Goal: Transaction & Acquisition: Purchase product/service

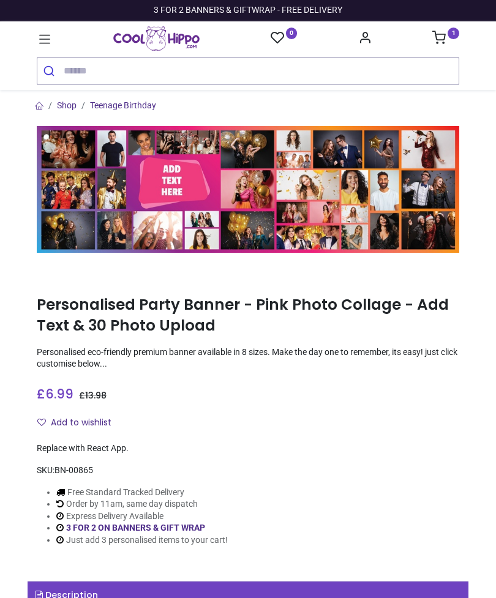
type input "**********"
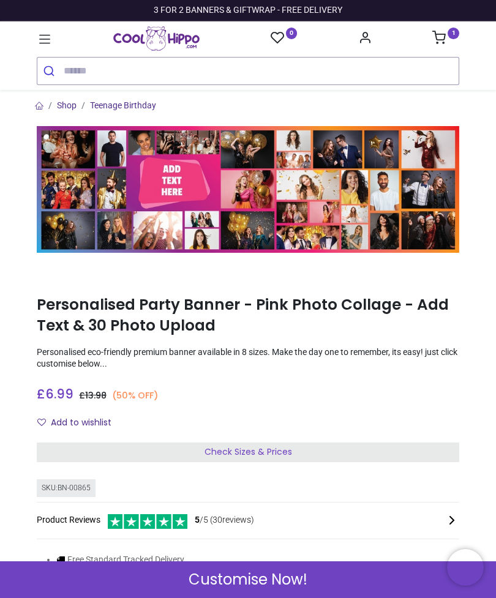
click at [306, 451] on div "Check Sizes & Prices" at bounding box center [248, 452] width 422 height 20
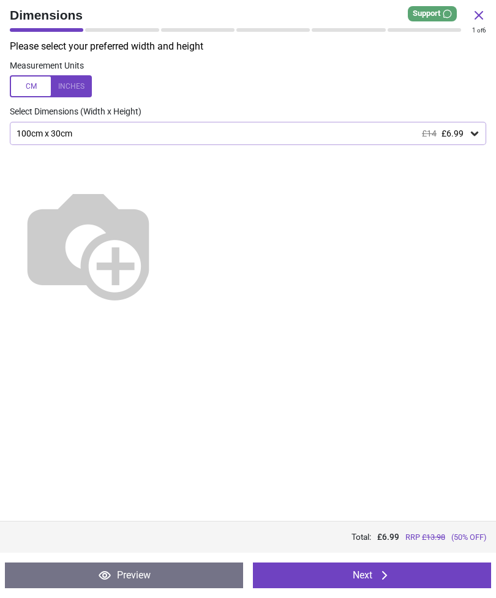
click at [471, 127] on icon at bounding box center [474, 133] width 12 height 12
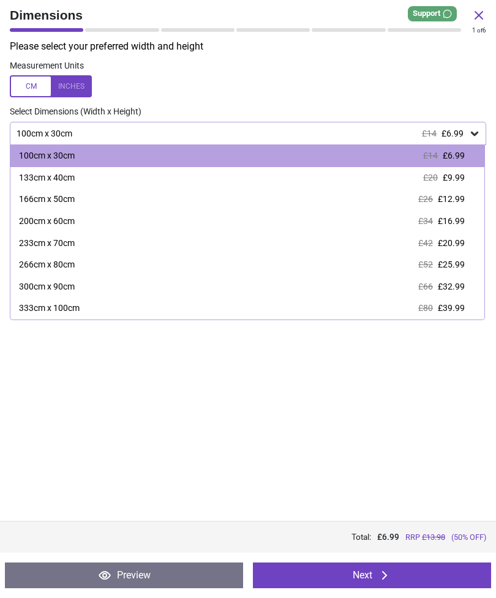
click at [458, 178] on span "£9.99" at bounding box center [453, 178] width 22 height 10
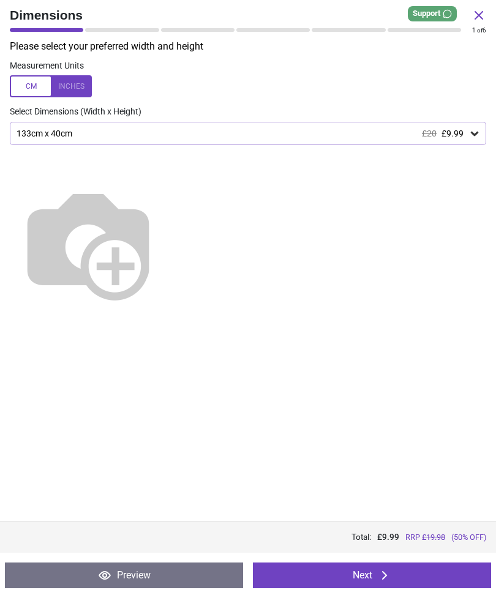
click at [420, 576] on button "Next" at bounding box center [372, 575] width 238 height 26
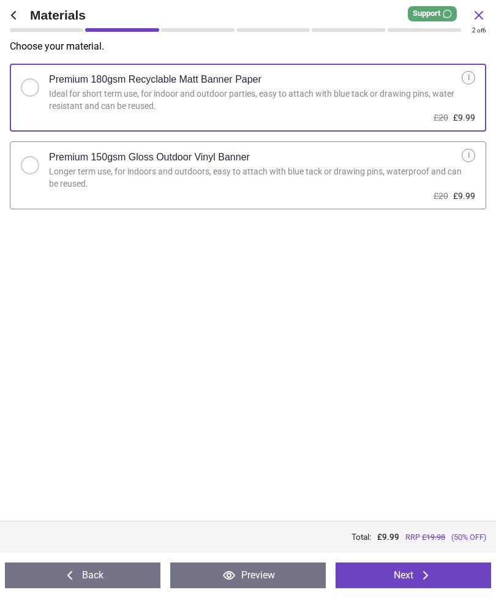
click at [453, 181] on div "Longer term use, for indoors and outdoors, easy to attach with blue tack or dra…" at bounding box center [255, 178] width 412 height 24
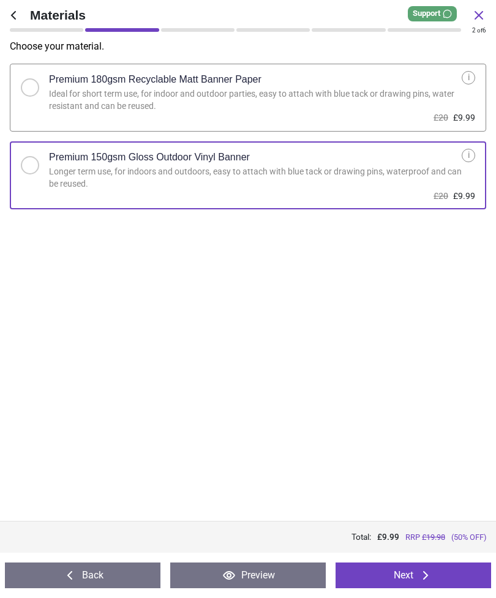
click at [428, 574] on icon at bounding box center [425, 575] width 15 height 15
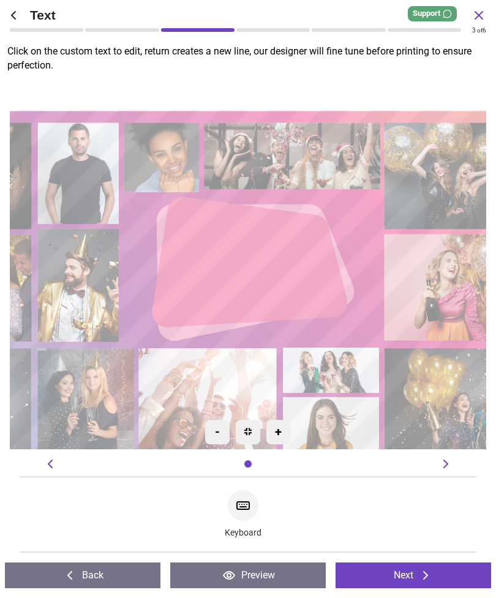
click at [280, 271] on textarea at bounding box center [248, 263] width 142 height 32
type textarea "**********"
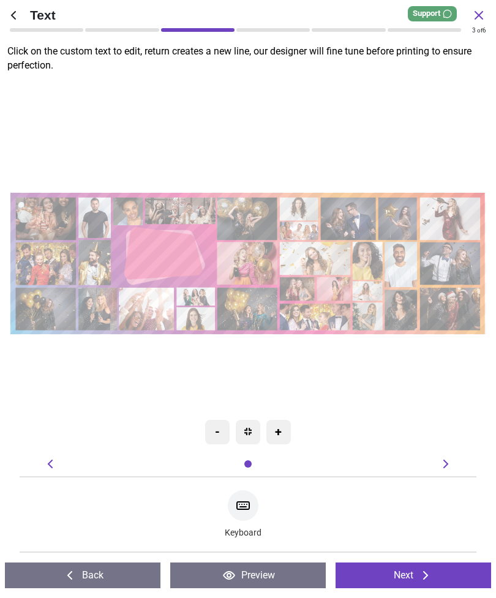
click at [446, 573] on button "Next" at bounding box center [412, 575] width 155 height 26
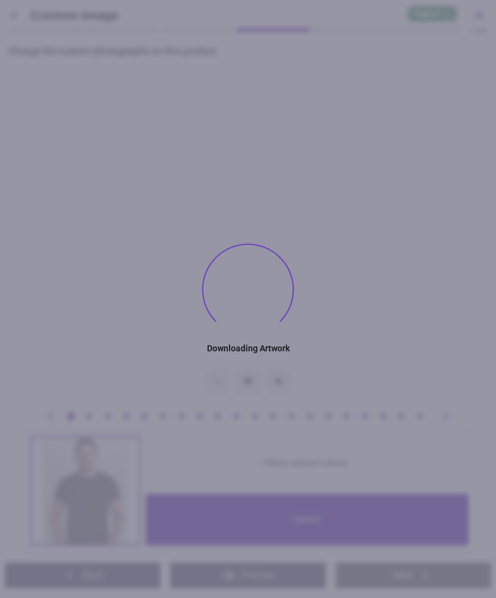
type textarea "**********"
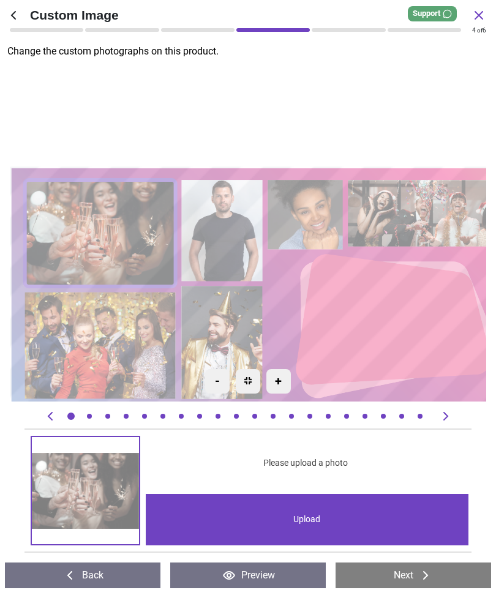
click at [242, 419] on div at bounding box center [236, 416] width 12 height 12
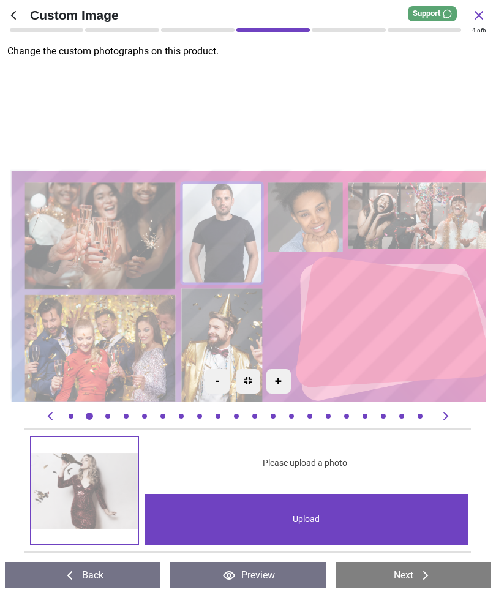
scroll to position [0, 3647]
click at [107, 576] on button "Back" at bounding box center [82, 575] width 155 height 26
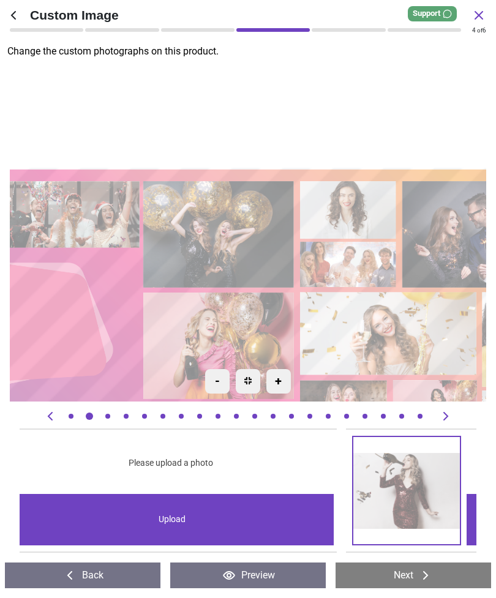
scroll to position [0, 3192]
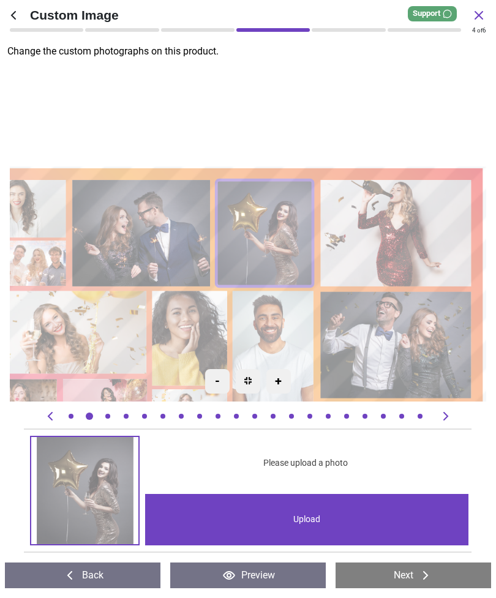
click at [100, 571] on button "Back" at bounding box center [82, 575] width 155 height 26
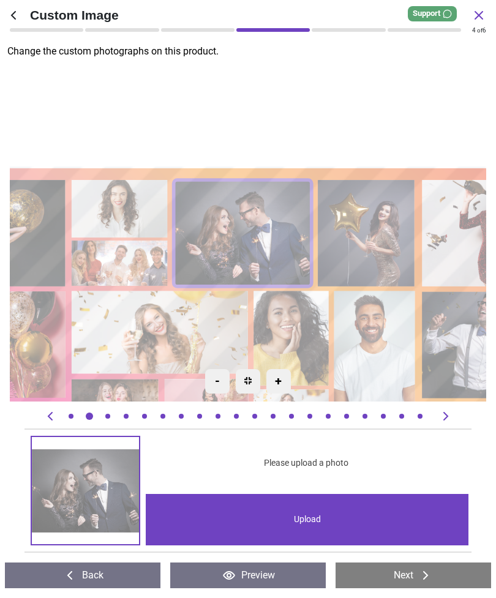
click at [98, 578] on button "Back" at bounding box center [82, 575] width 155 height 26
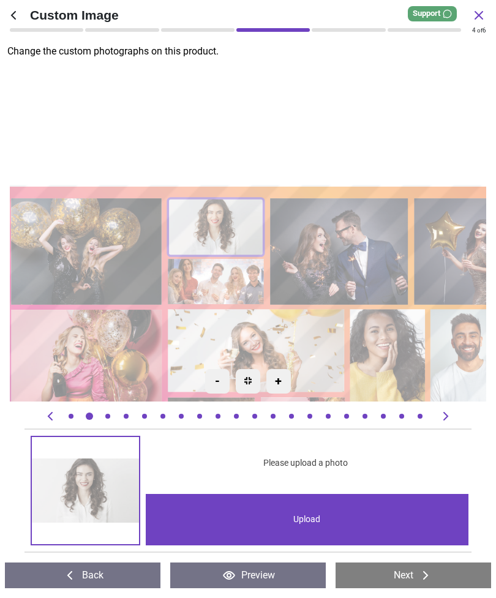
scroll to position [0, 2279]
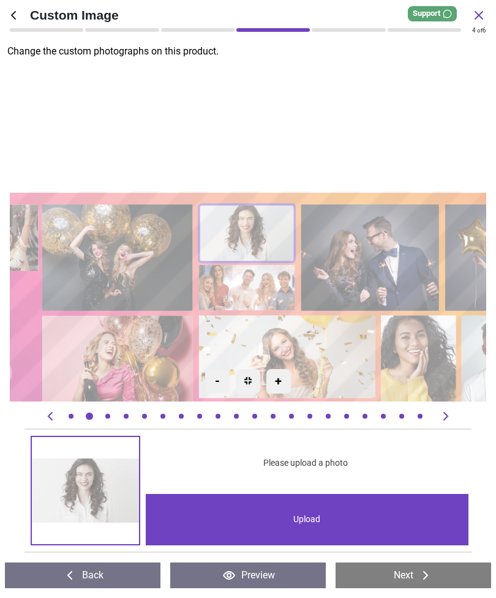
click at [11, 15] on icon at bounding box center [13, 15] width 15 height 15
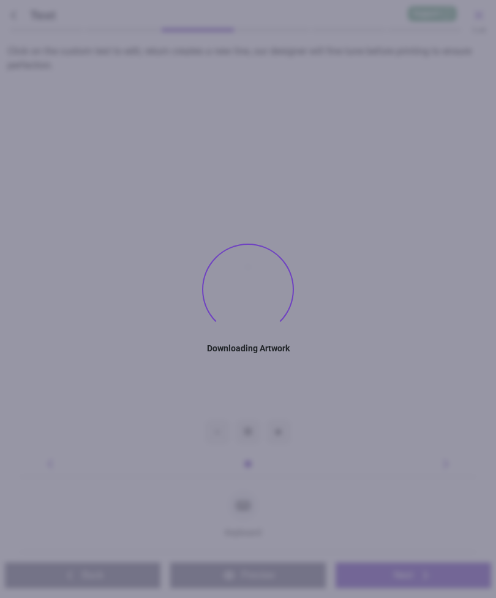
type textarea "**********"
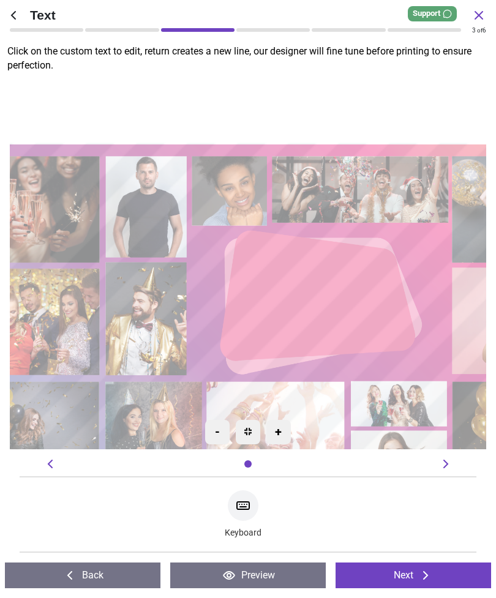
click at [479, 12] on icon at bounding box center [478, 15] width 15 height 15
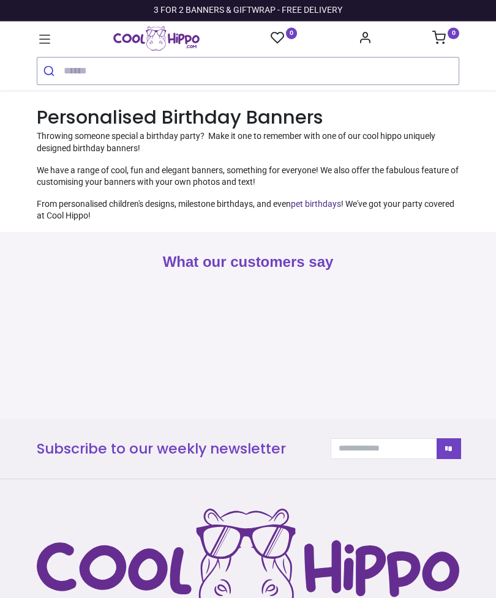
type input "**********"
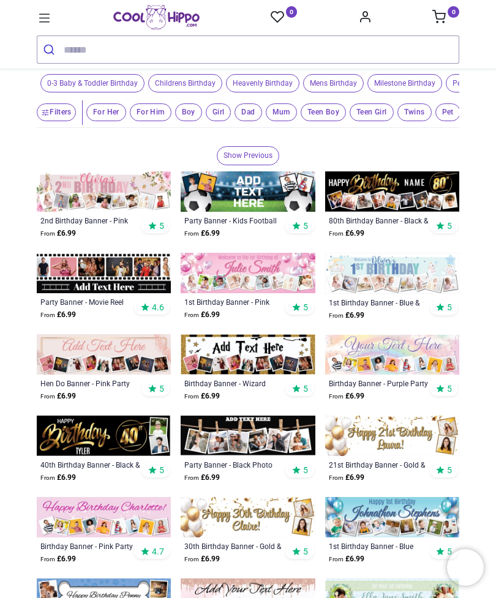
scroll to position [190, 0]
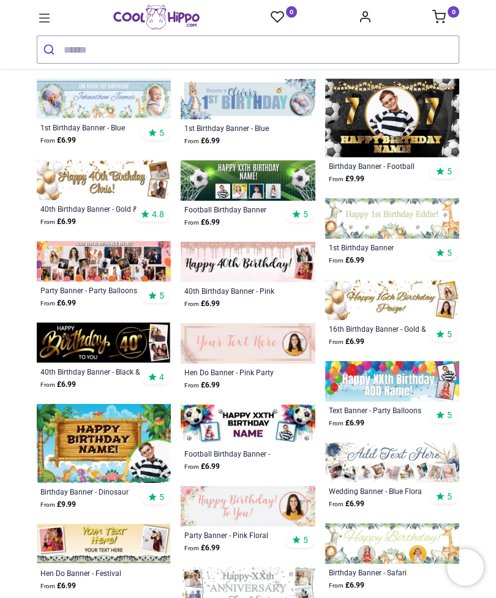
scroll to position [1266, 0]
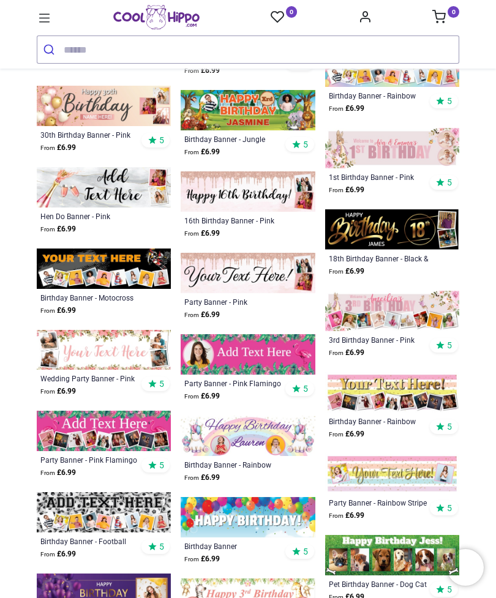
scroll to position [1877, 0]
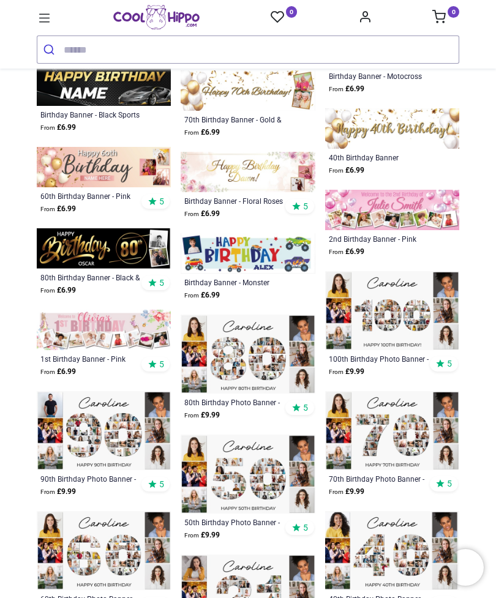
scroll to position [2677, 0]
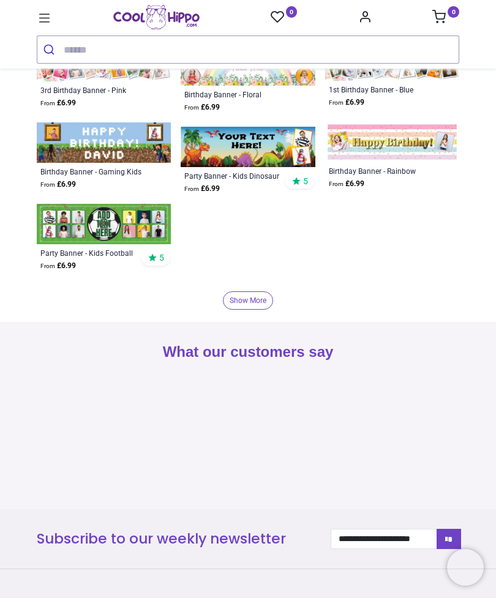
scroll to position [4033, 0]
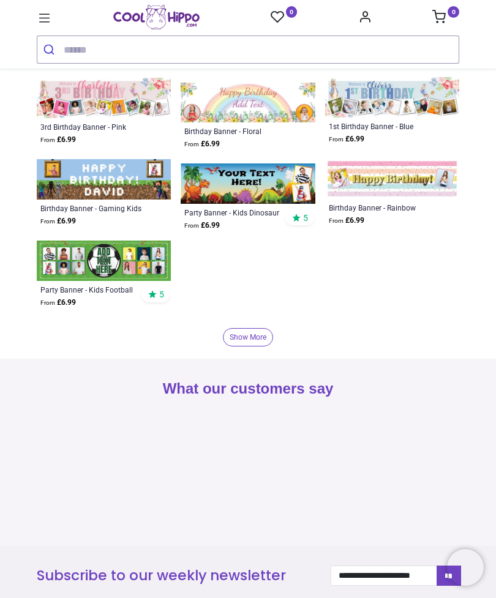
click at [42, 22] on icon at bounding box center [44, 17] width 11 height 9
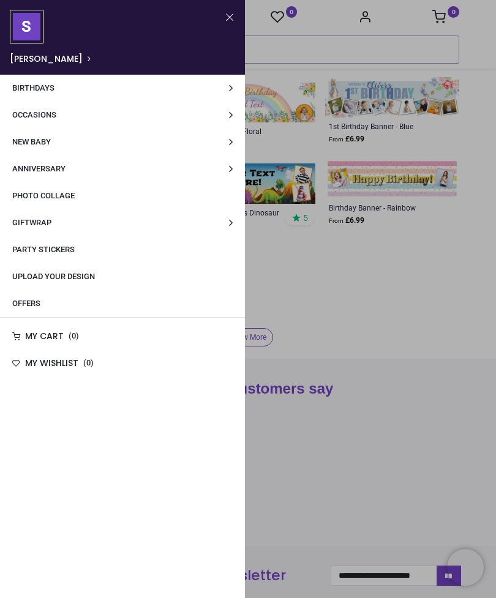
click at [92, 278] on span "Upload Your Design" at bounding box center [53, 276] width 83 height 9
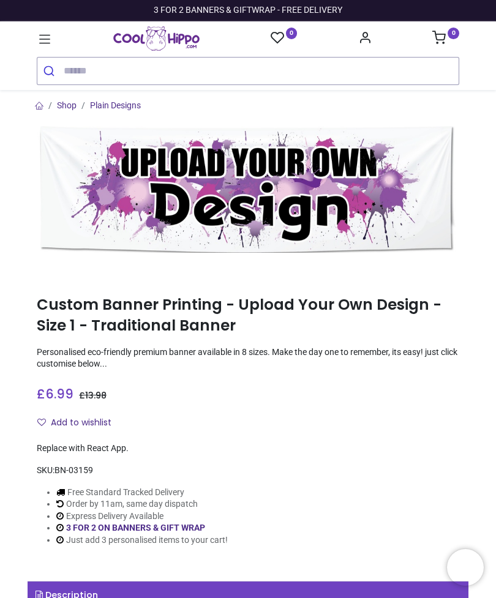
type input "**********"
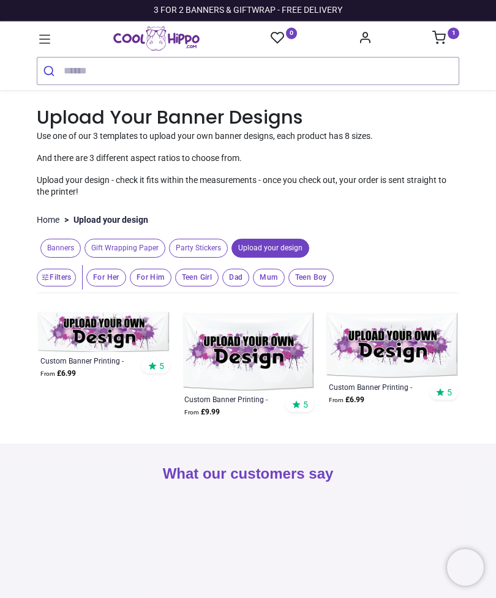
type input "**********"
click at [56, 241] on span "Banners" at bounding box center [60, 248] width 40 height 19
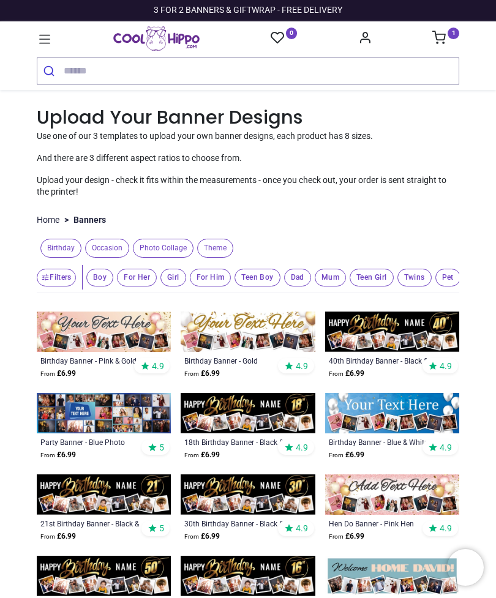
click at [167, 242] on span "Photo Collage" at bounding box center [163, 248] width 61 height 19
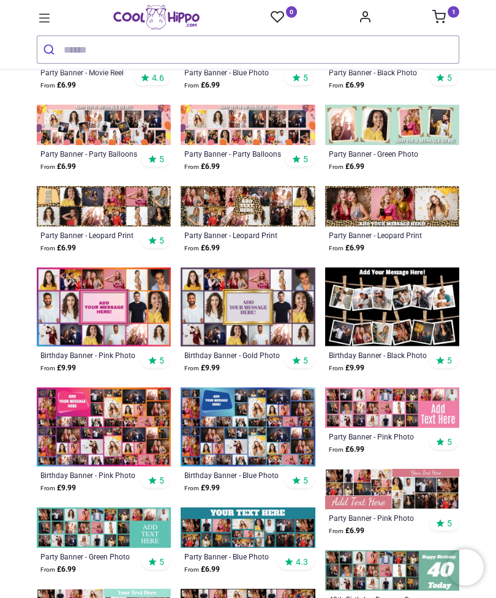
scroll to position [532, 0]
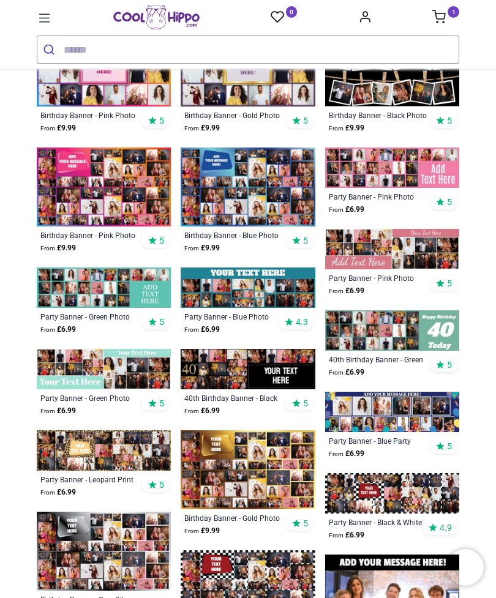
scroll to position [672, 0]
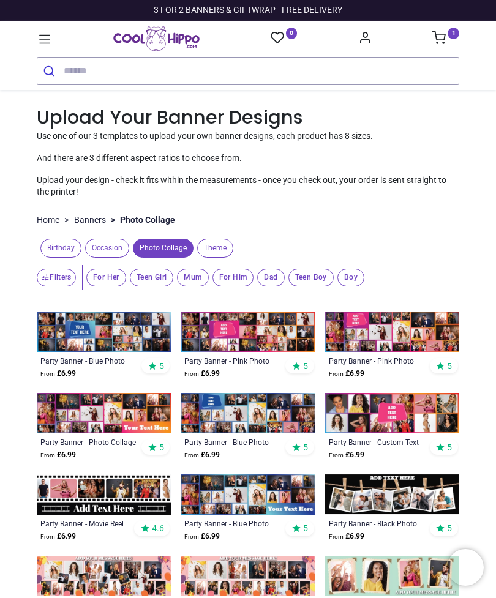
click at [431, 329] on img at bounding box center [392, 331] width 134 height 40
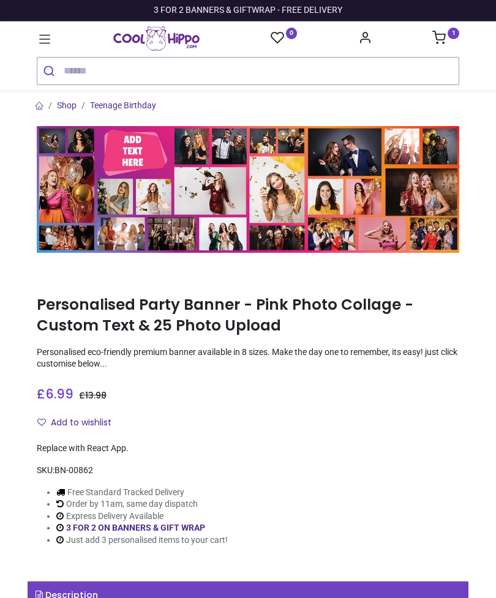
type input "**********"
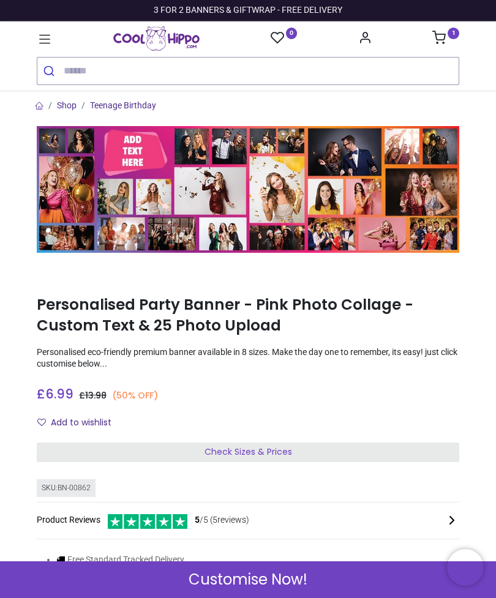
click at [324, 443] on div "Check Sizes & Prices" at bounding box center [248, 452] width 422 height 20
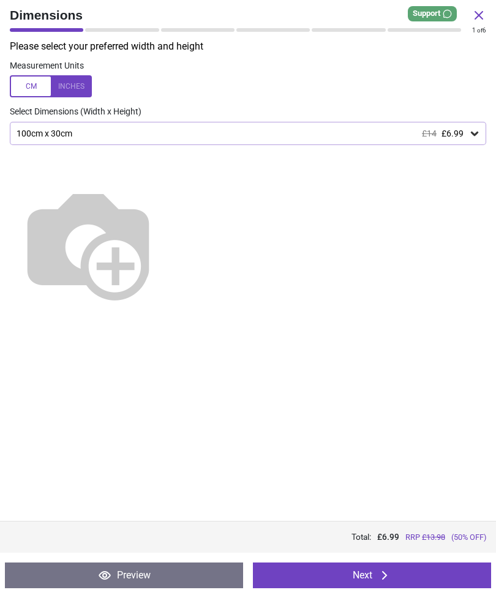
click at [477, 122] on div "100cm x 30cm £14 £6.99" at bounding box center [248, 133] width 476 height 23
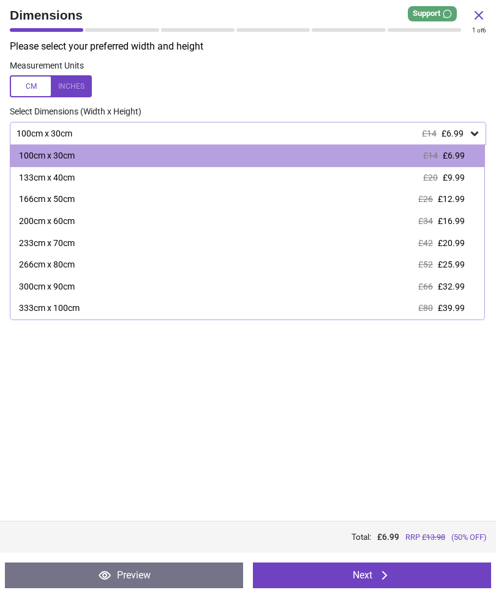
click at [461, 173] on span "£9.99" at bounding box center [453, 178] width 22 height 10
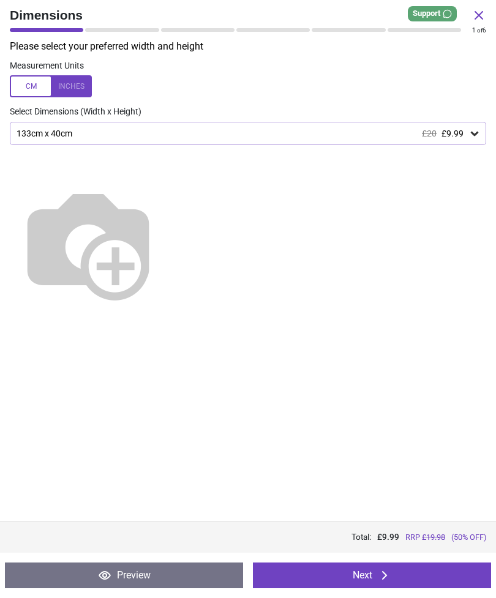
click at [417, 571] on button "Next" at bounding box center [372, 575] width 238 height 26
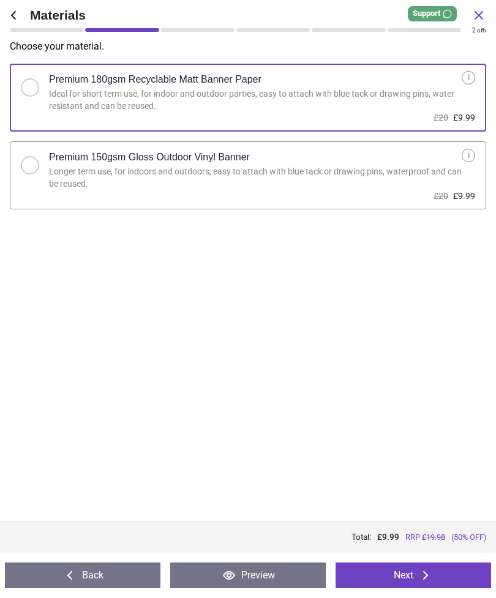
click at [442, 155] on div "Premium 150gsm Gloss Outdoor Vinyl Banner" at bounding box center [255, 157] width 412 height 17
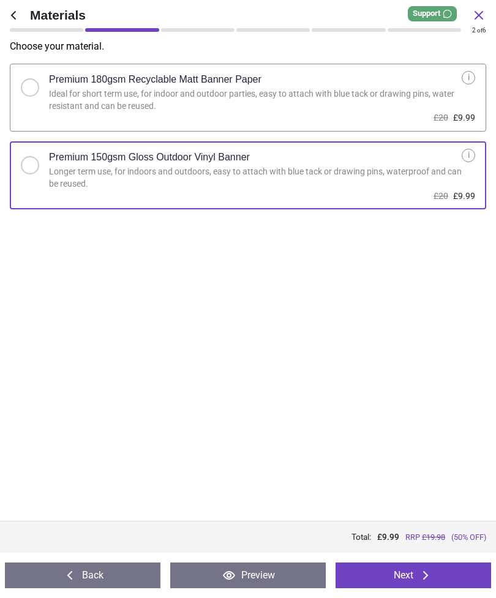
click at [452, 568] on button "Next" at bounding box center [412, 575] width 155 height 26
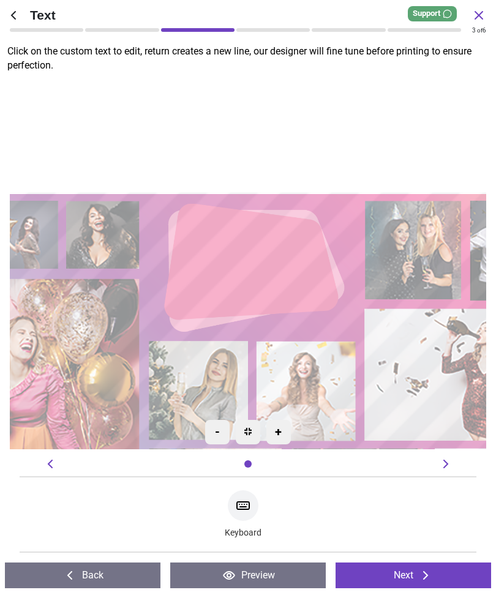
click at [271, 269] on textarea at bounding box center [248, 263] width 146 height 32
type textarea "**********"
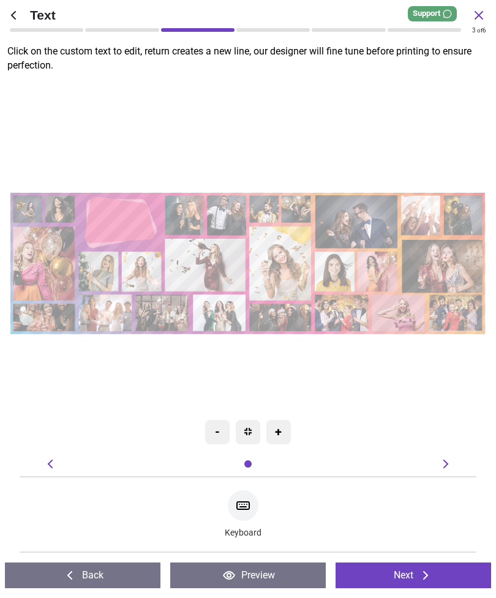
click at [128, 215] on textarea "**********" at bounding box center [118, 221] width 58 height 18
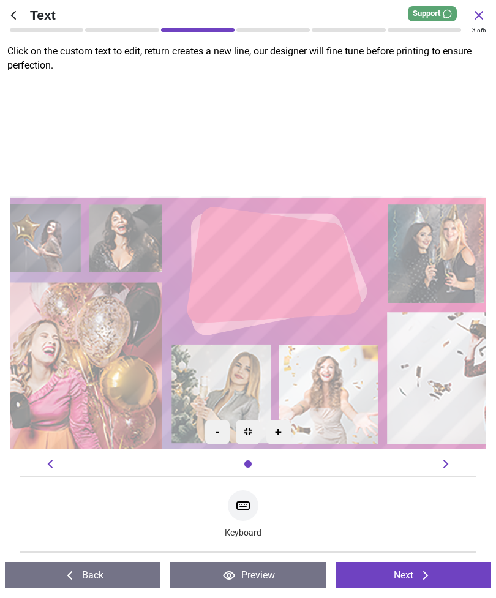
click at [205, 249] on textarea "**********" at bounding box center [271, 267] width 146 height 46
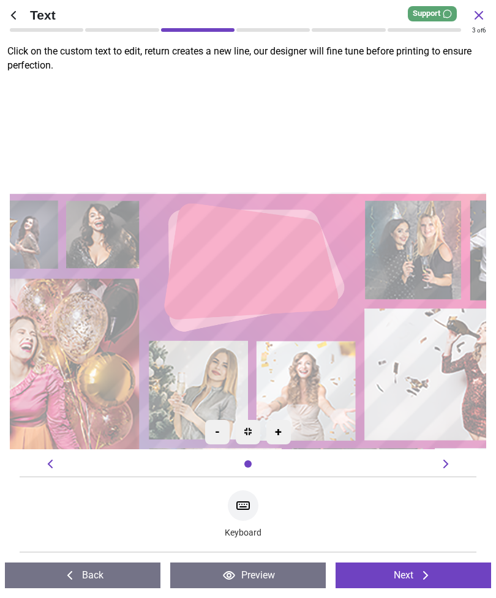
click at [232, 221] on div "**********" at bounding box center [248, 263] width 146 height 108
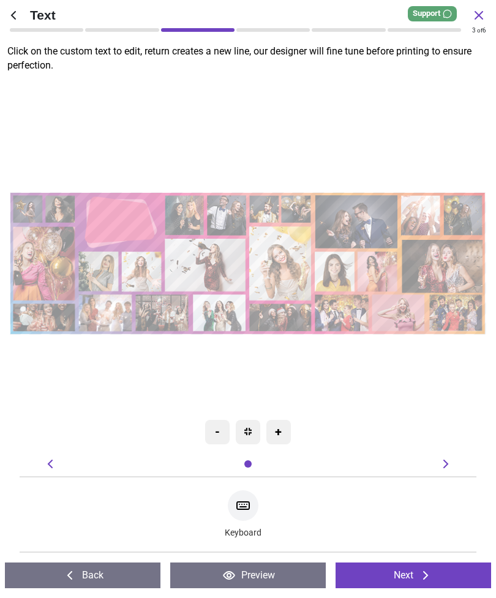
click at [449, 571] on button "Next" at bounding box center [412, 575] width 155 height 26
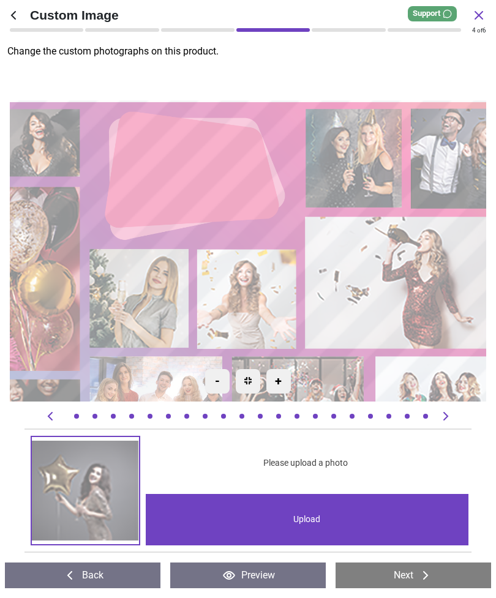
scroll to position [0, 86]
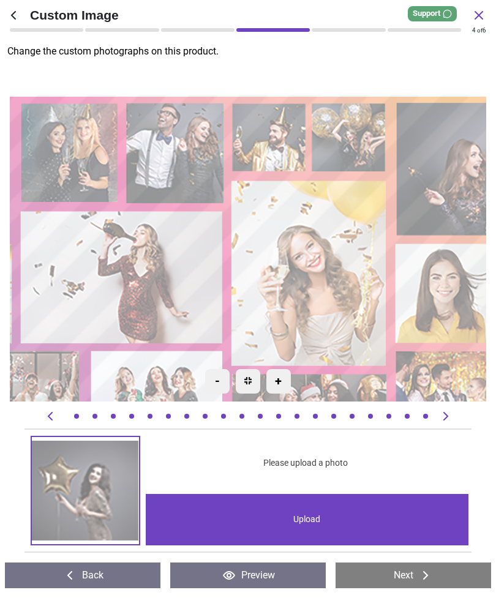
click at [322, 521] on div "Upload" at bounding box center [307, 519] width 323 height 51
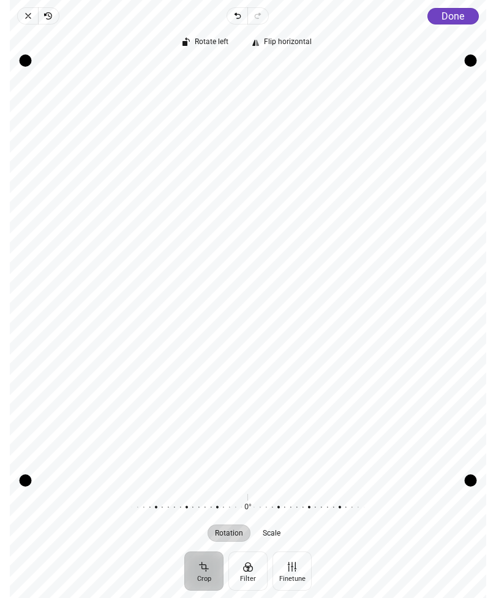
click at [460, 17] on span "Done" at bounding box center [452, 16] width 23 height 12
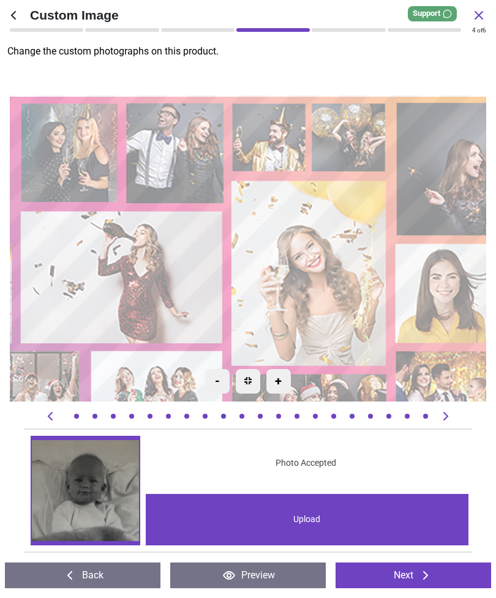
click at [346, 291] on image at bounding box center [309, 273] width 155 height 186
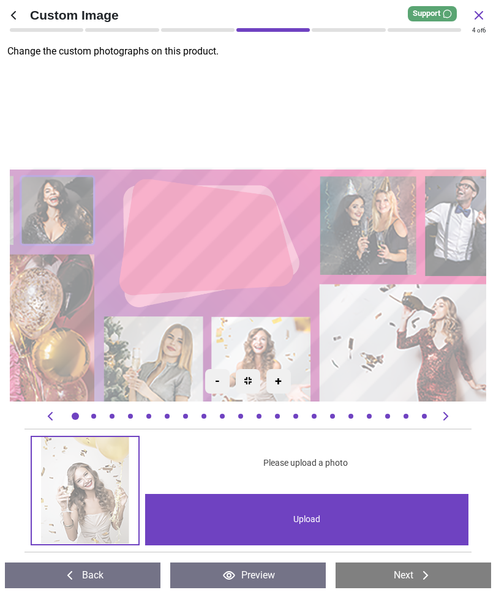
scroll to position [0, 0]
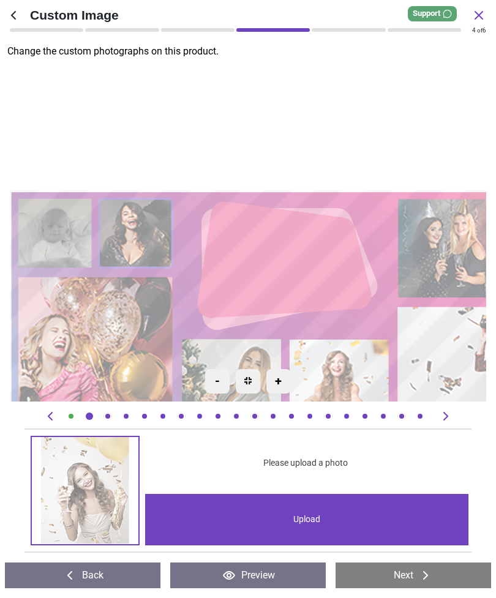
click at [347, 522] on div "Upload" at bounding box center [306, 519] width 323 height 51
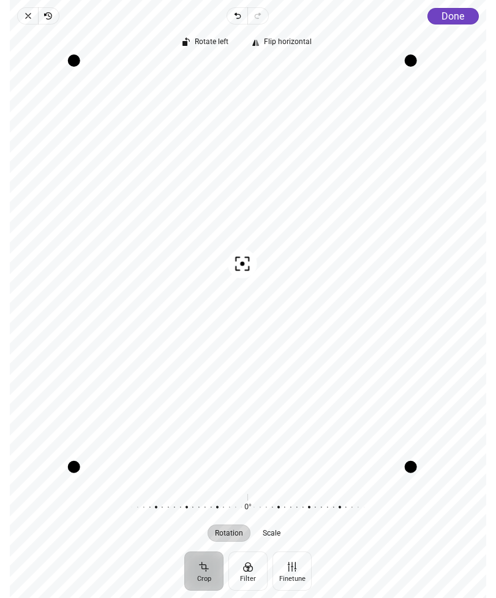
click at [453, 13] on span "Done" at bounding box center [452, 16] width 23 height 12
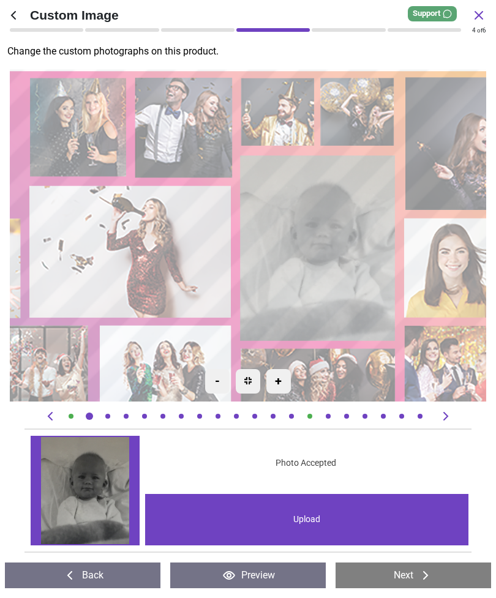
click at [154, 254] on image at bounding box center [131, 251] width 202 height 133
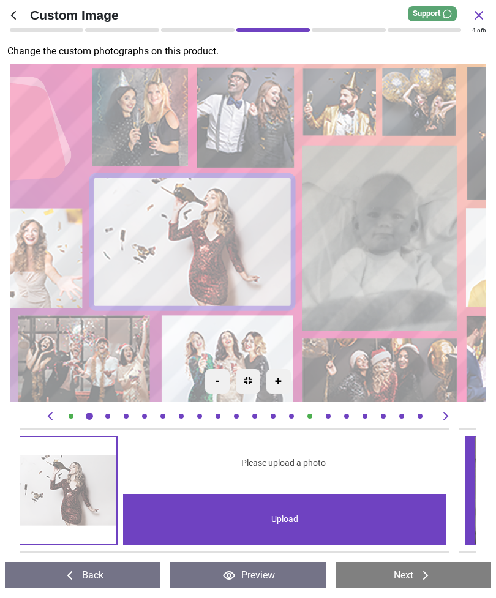
scroll to position [0, 5471]
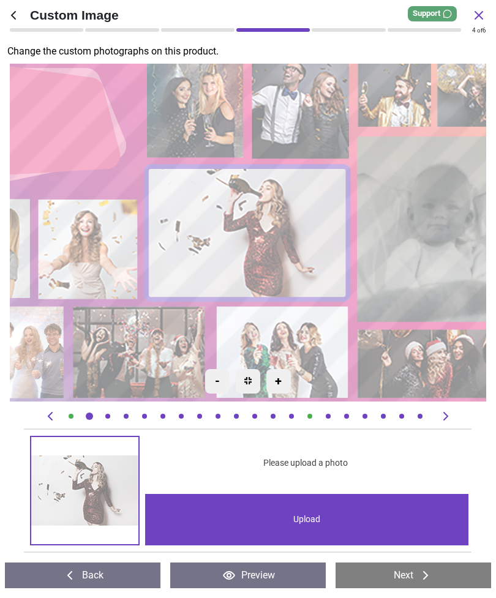
click at [332, 515] on div "Upload" at bounding box center [306, 519] width 323 height 51
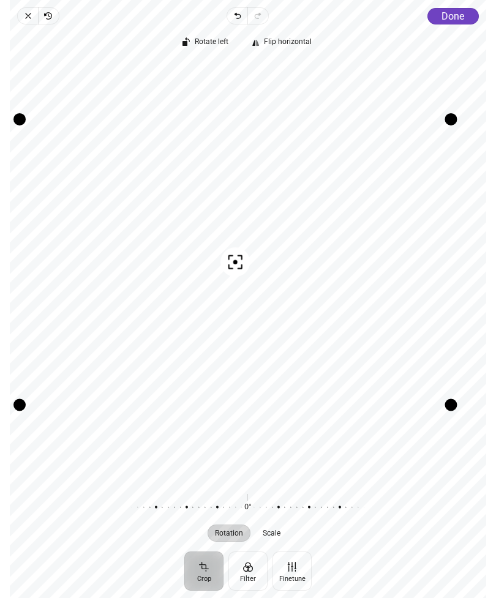
click at [455, 18] on span "Done" at bounding box center [452, 16] width 23 height 12
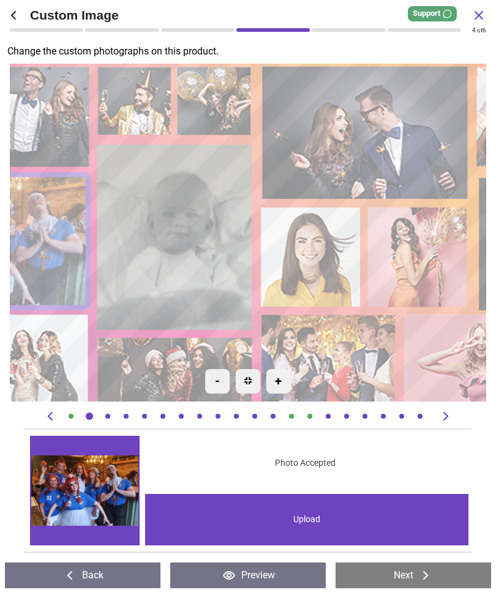
click at [323, 259] on image at bounding box center [312, 257] width 100 height 100
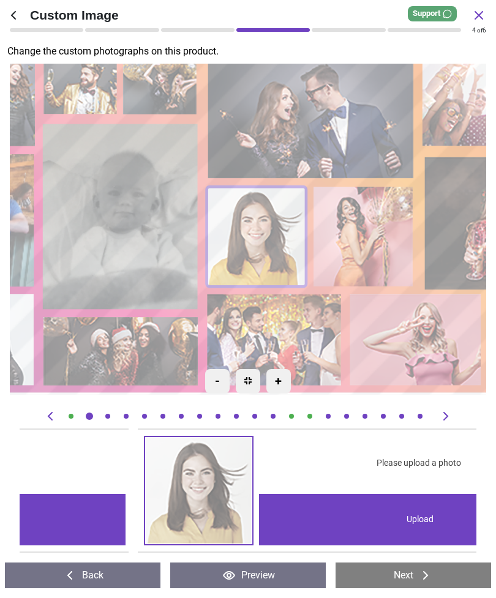
scroll to position [0, 6382]
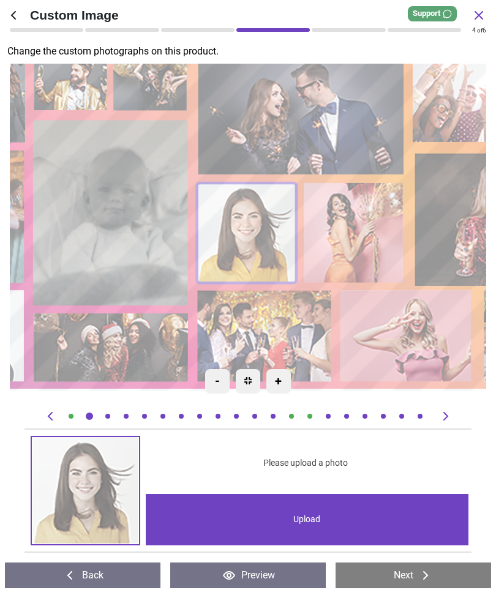
click at [321, 522] on div "Upload" at bounding box center [307, 519] width 323 height 51
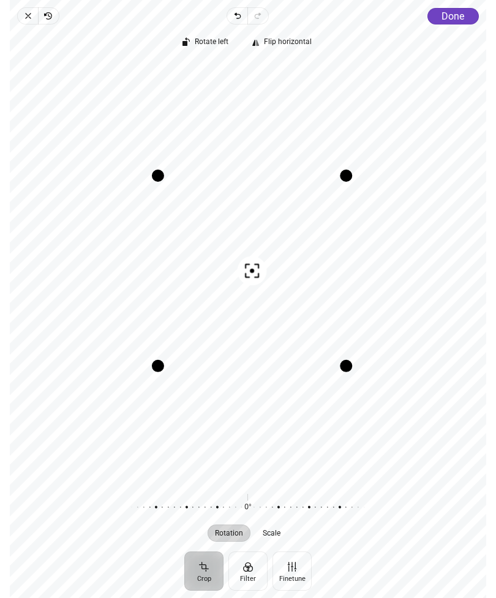
click at [451, 13] on span "Done" at bounding box center [452, 16] width 23 height 12
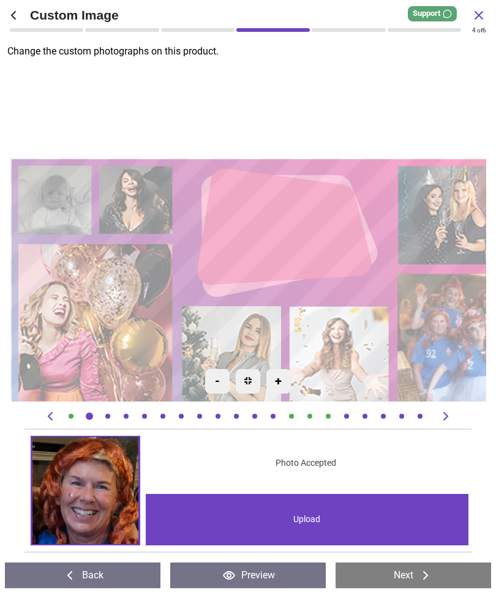
click at [306, 513] on div "Upload" at bounding box center [307, 519] width 323 height 51
click at [56, 199] on image at bounding box center [54, 199] width 73 height 69
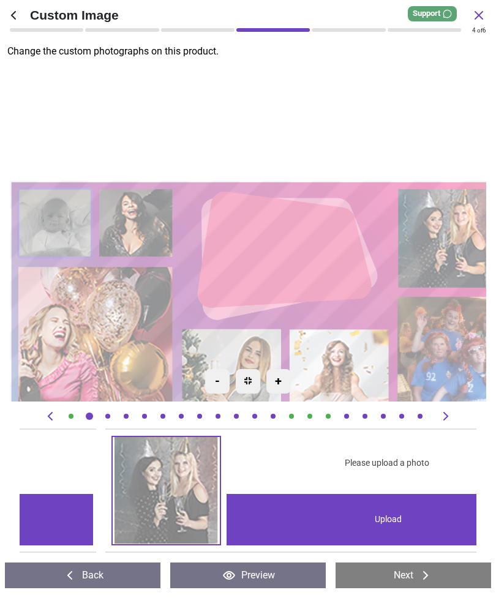
scroll to position [0, 0]
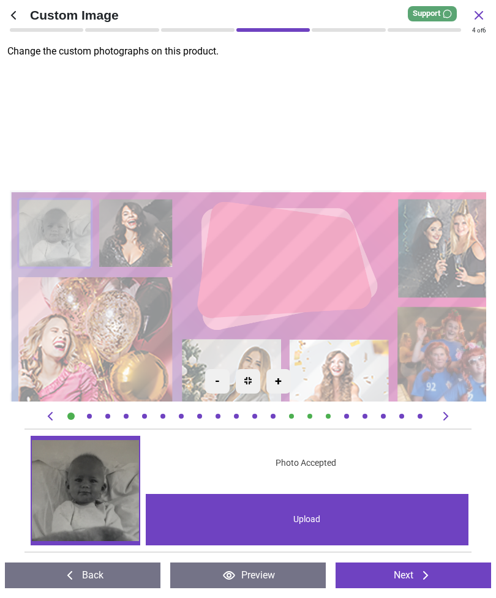
click at [317, 522] on div "Upload" at bounding box center [307, 519] width 323 height 51
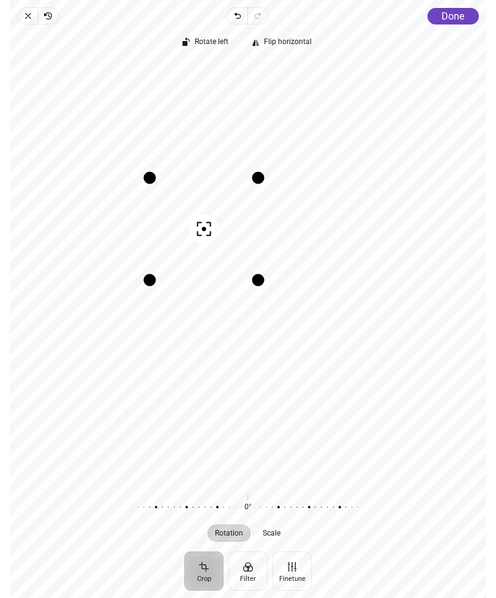
click at [455, 11] on span "Done" at bounding box center [452, 16] width 23 height 12
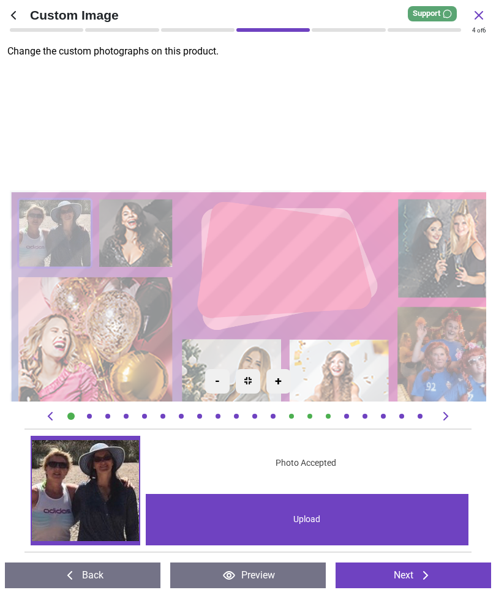
click at [135, 235] on image at bounding box center [135, 232] width 73 height 69
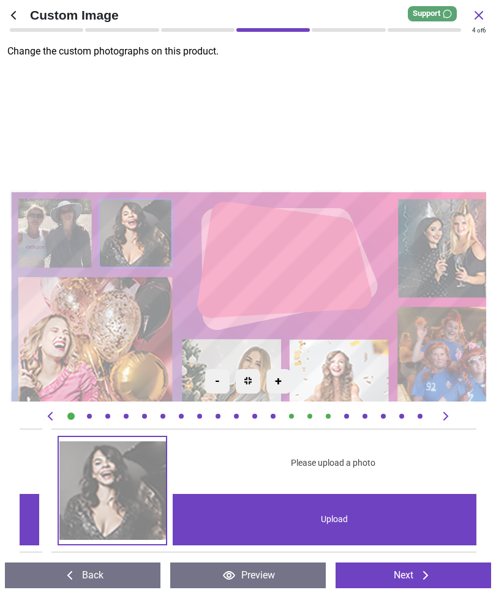
scroll to position [0, 456]
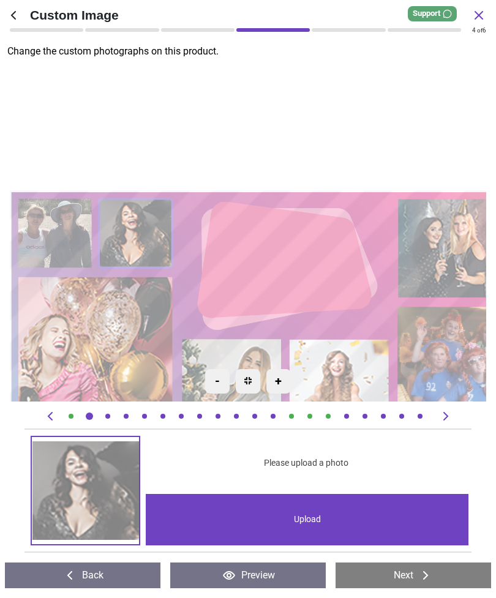
click at [331, 516] on div "Upload" at bounding box center [307, 519] width 323 height 51
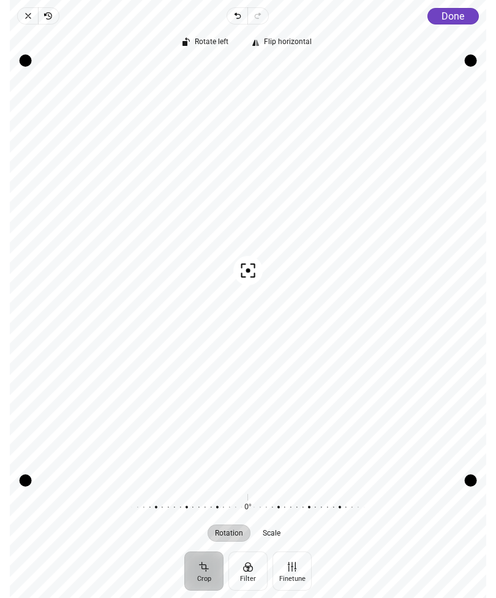
click at [455, 19] on span "Done" at bounding box center [452, 16] width 23 height 12
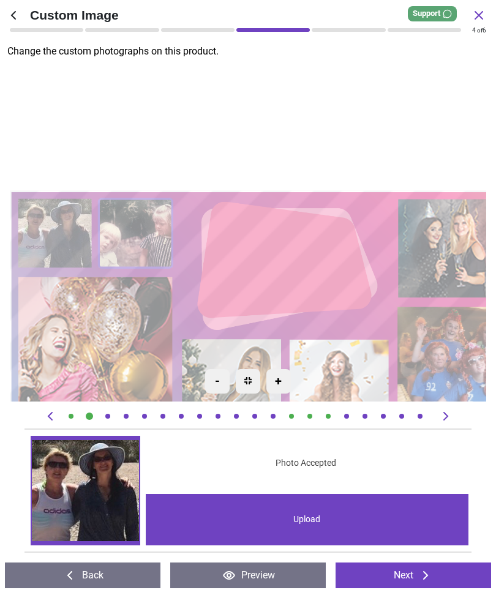
scroll to position [0, 456]
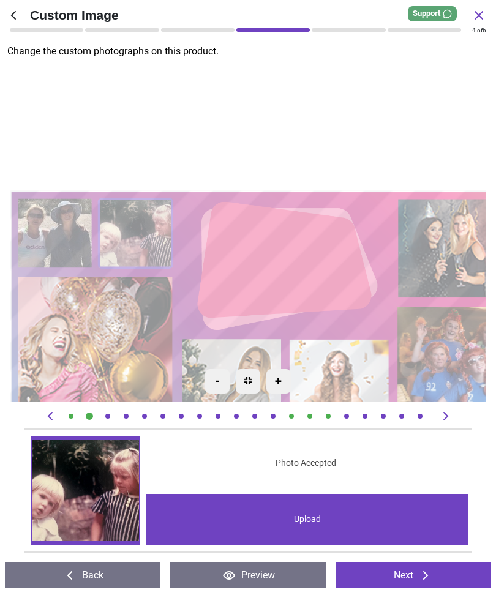
click at [105, 325] on image at bounding box center [95, 369] width 155 height 186
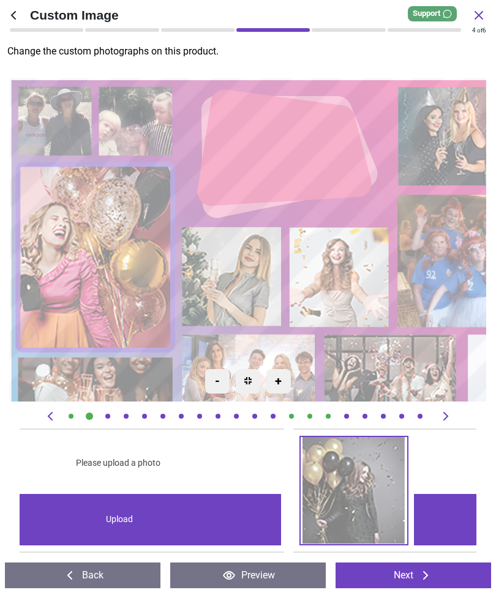
scroll to position [0, 4103]
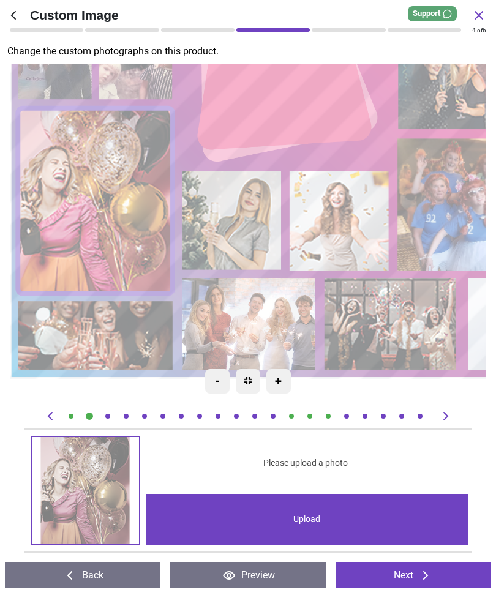
click at [319, 526] on div "Upload" at bounding box center [307, 519] width 323 height 51
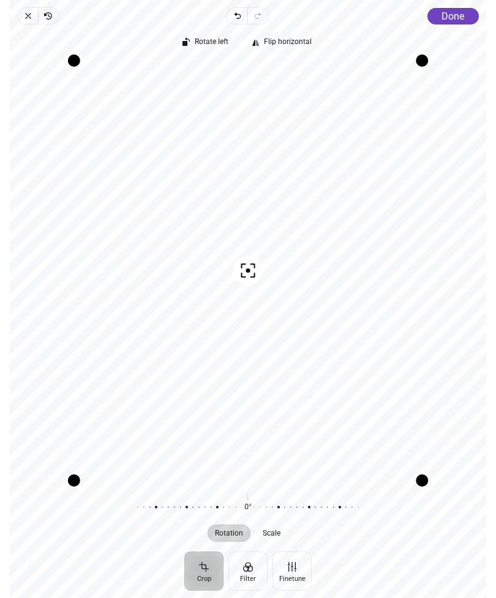
click at [453, 21] on span "Done" at bounding box center [452, 16] width 23 height 12
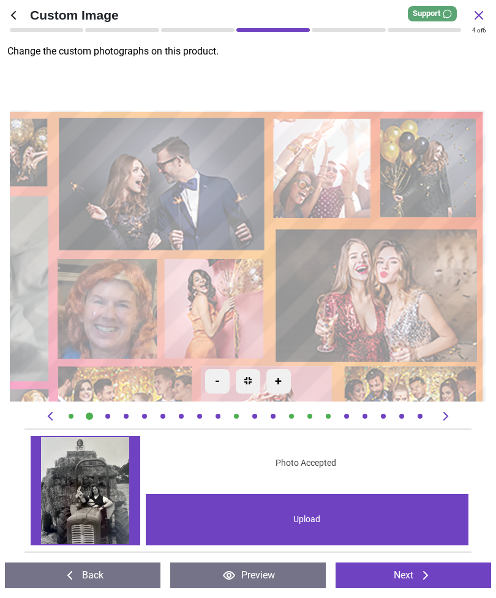
click at [406, 516] on div "Upload" at bounding box center [307, 519] width 323 height 51
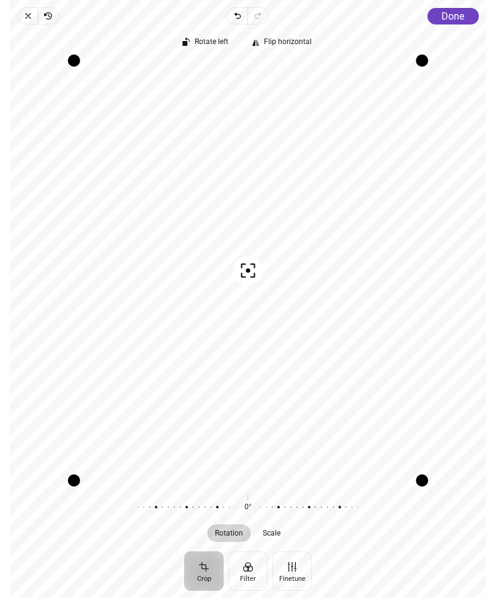
click at [28, 9] on span "Close" at bounding box center [27, 15] width 21 height 17
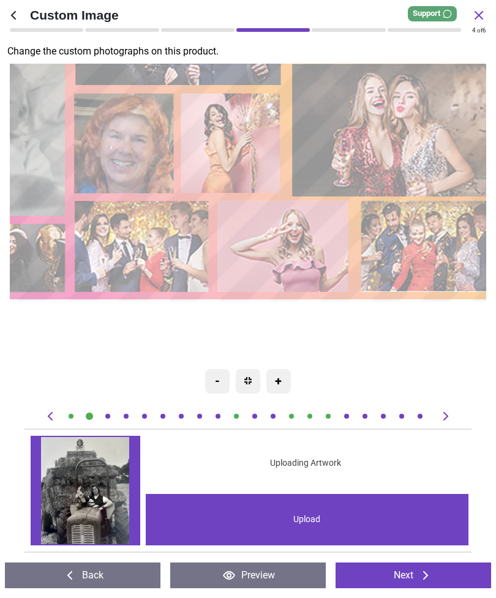
click at [434, 247] on image at bounding box center [428, 247] width 133 height 92
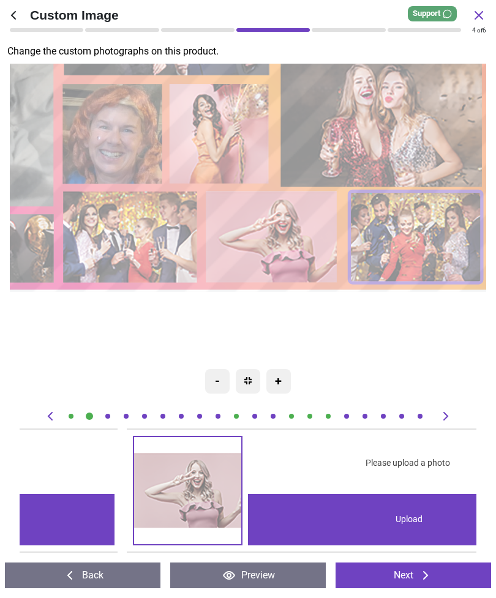
scroll to position [0, 10941]
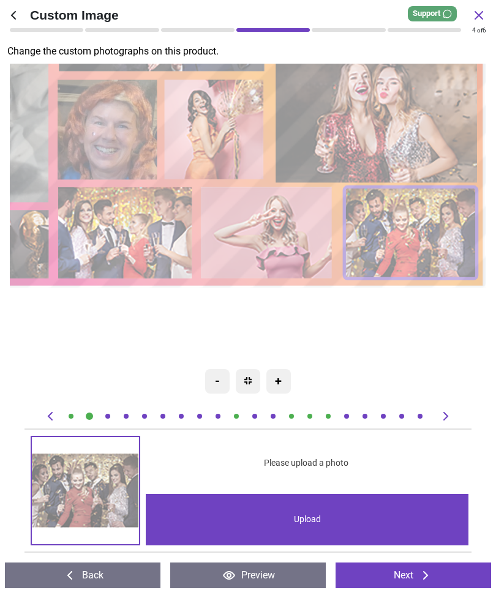
click at [372, 535] on div "Upload" at bounding box center [307, 519] width 323 height 51
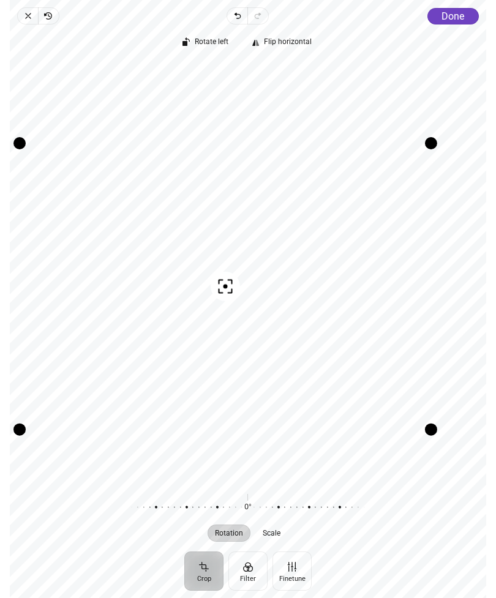
click at [456, 22] on button "Done" at bounding box center [452, 16] width 51 height 17
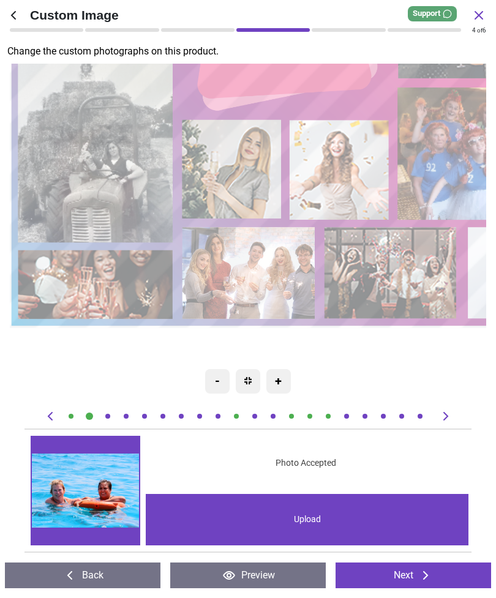
click at [318, 519] on div "Upload" at bounding box center [307, 519] width 323 height 51
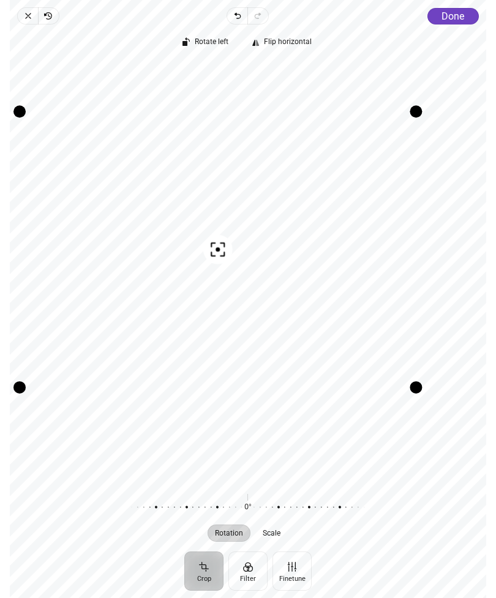
click at [455, 18] on span "Done" at bounding box center [452, 16] width 23 height 12
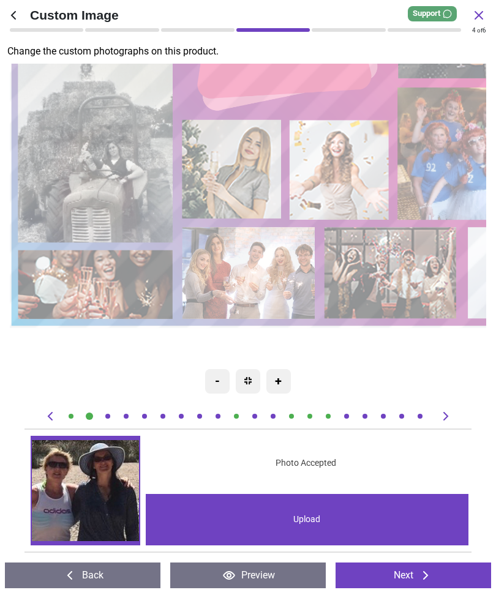
scroll to position [0, 10941]
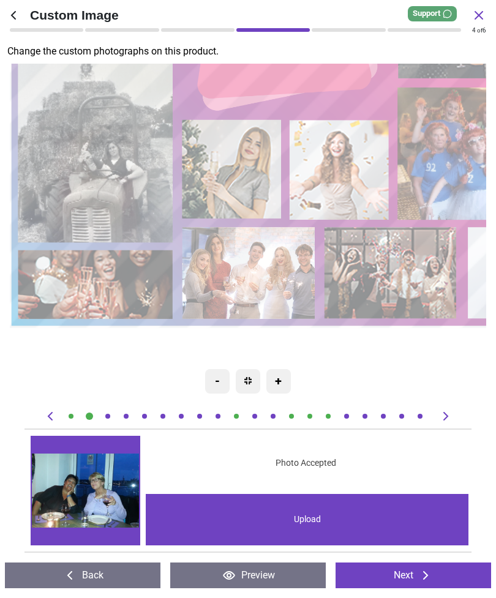
click at [118, 288] on image at bounding box center [95, 284] width 155 height 69
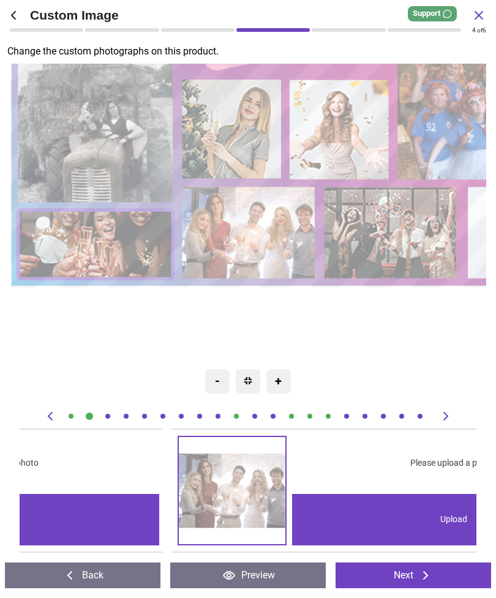
scroll to position [0, 7750]
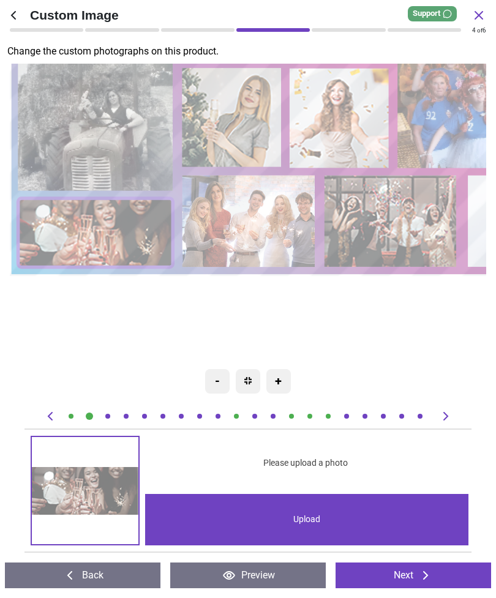
click at [345, 521] on div "Upload" at bounding box center [306, 519] width 323 height 51
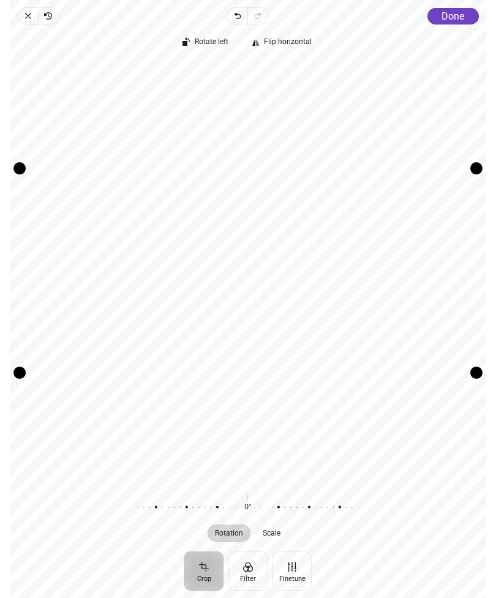
click at [480, 353] on div "Drag edge r" at bounding box center [476, 270] width 12 height 204
click at [455, 17] on span "Done" at bounding box center [452, 16] width 23 height 12
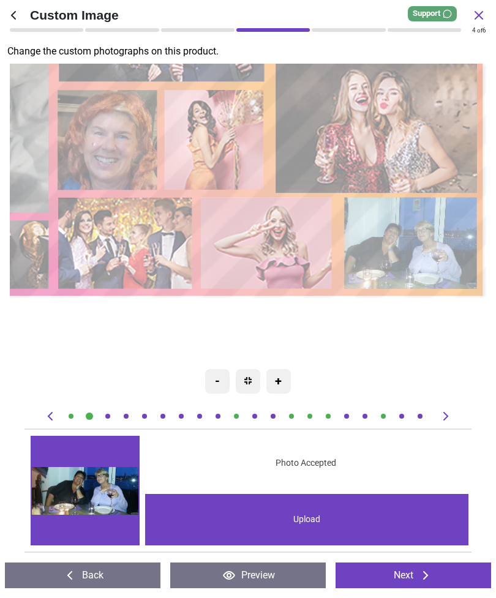
click at [423, 236] on image at bounding box center [412, 243] width 133 height 92
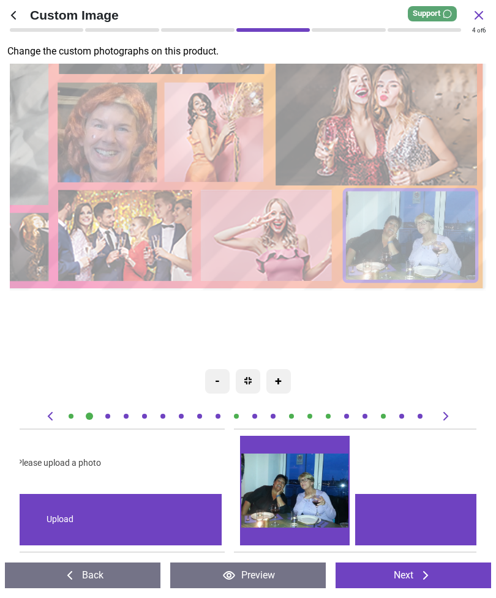
scroll to position [0, 10941]
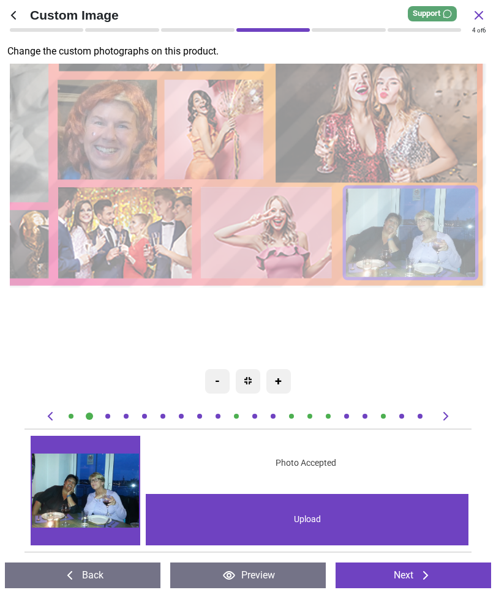
click at [327, 515] on div "Upload" at bounding box center [307, 519] width 323 height 51
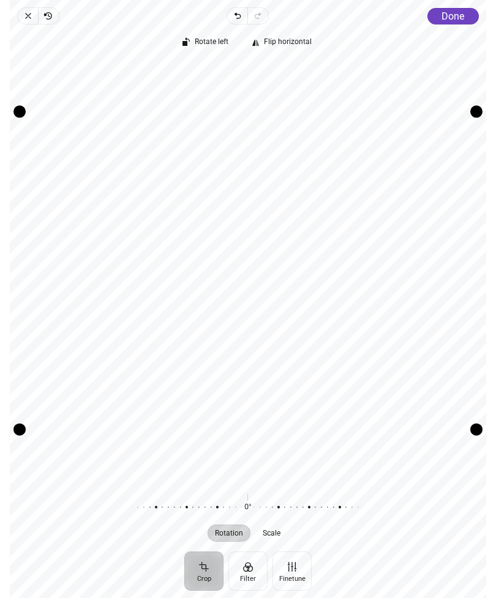
click at [462, 9] on button "Done" at bounding box center [452, 16] width 51 height 17
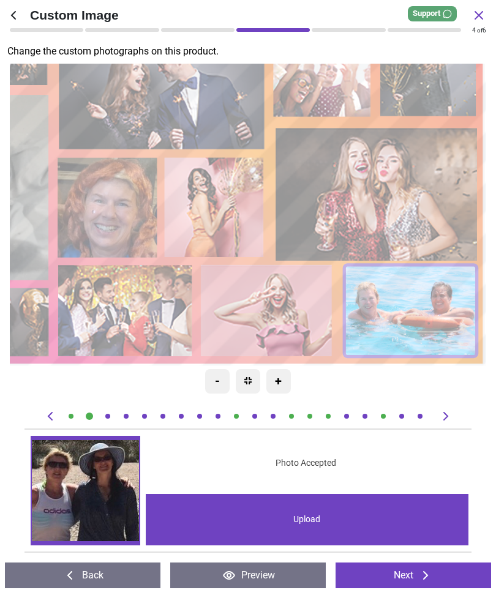
scroll to position [0, 10941]
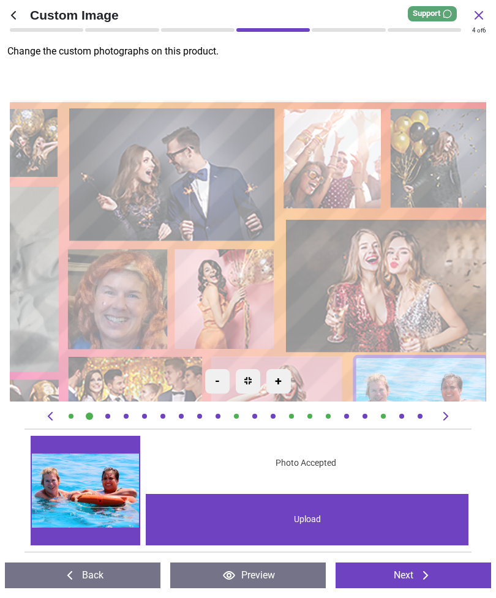
click at [387, 272] on image at bounding box center [388, 286] width 202 height 133
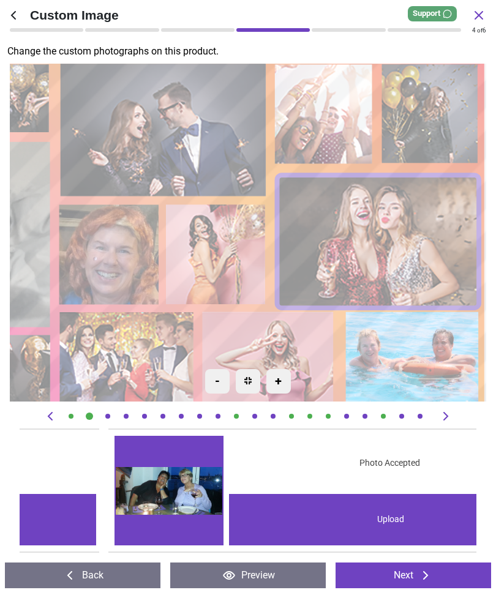
scroll to position [0, 7295]
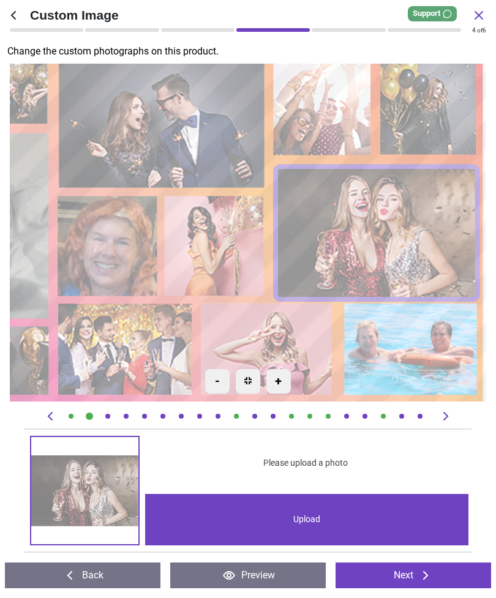
click at [330, 526] on div "Upload" at bounding box center [306, 519] width 323 height 51
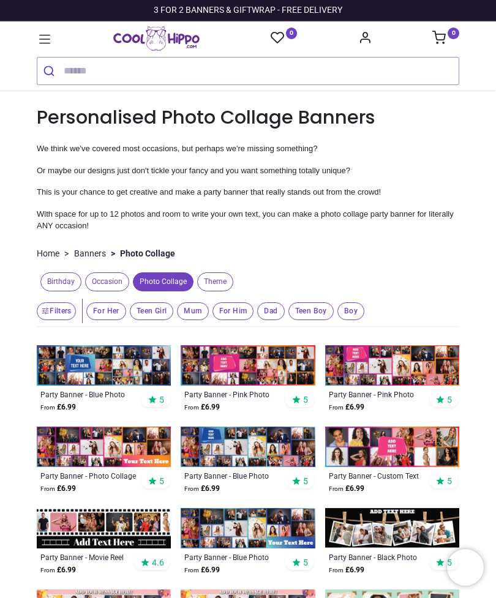
type input "**********"
click at [396, 355] on img at bounding box center [392, 365] width 134 height 40
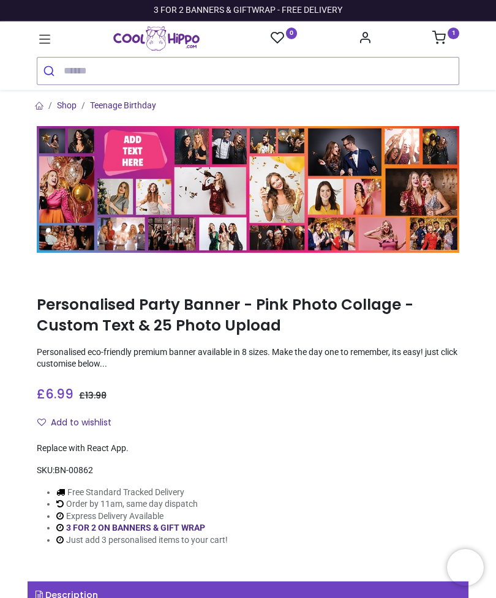
type input "**********"
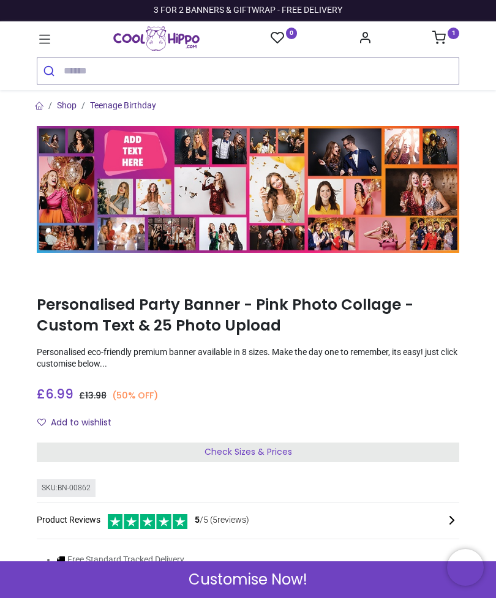
click at [332, 581] on div "Customise Now!" at bounding box center [248, 579] width 496 height 37
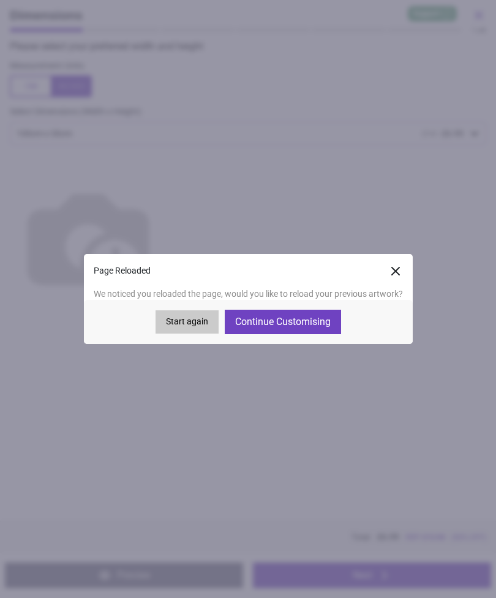
click at [330, 322] on button "Continue Customising" at bounding box center [283, 322] width 116 height 24
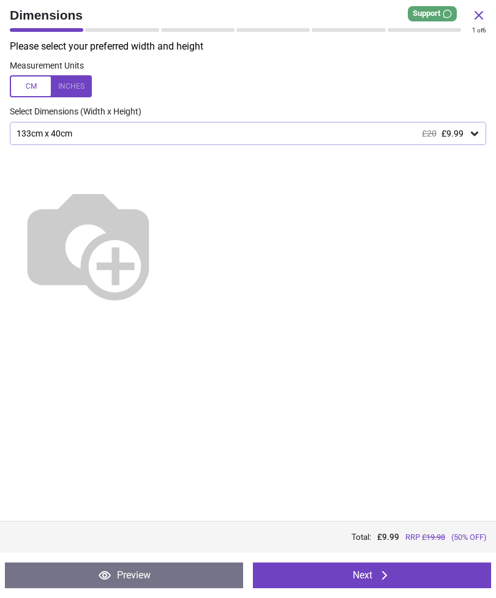
click at [477, 573] on button "Next" at bounding box center [372, 575] width 238 height 26
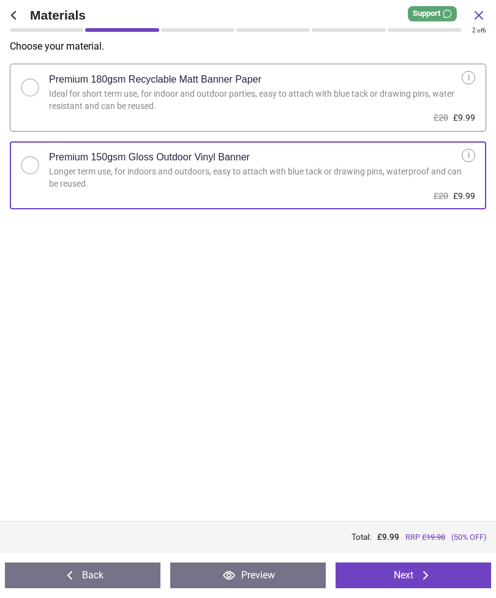
click at [467, 563] on button "Next" at bounding box center [412, 575] width 155 height 26
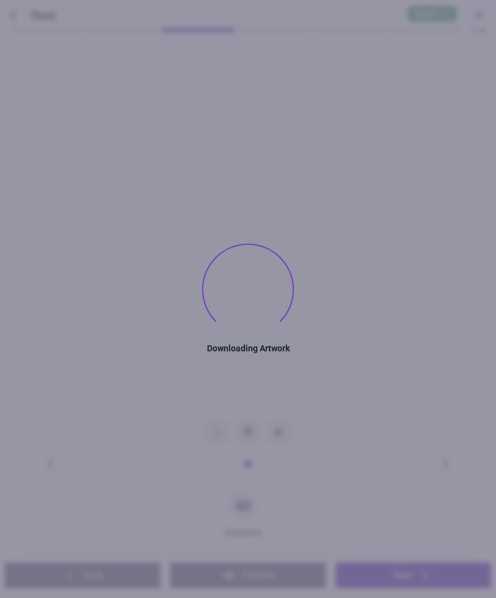
type textarea "**********"
click at [471, 578] on button "Next" at bounding box center [412, 575] width 155 height 26
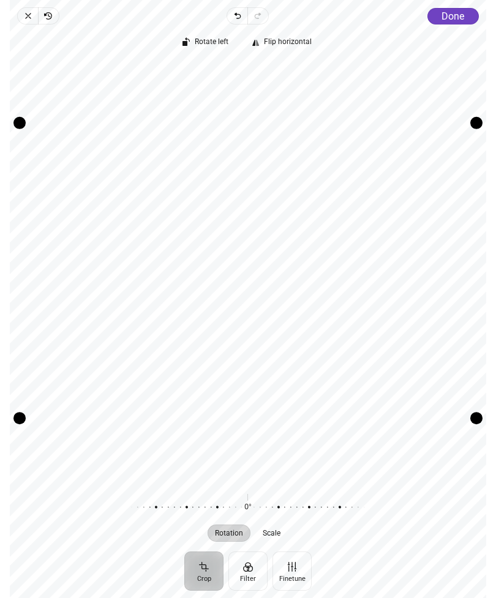
scroll to position [0, 2735]
click at [459, 21] on span "Done" at bounding box center [452, 16] width 23 height 12
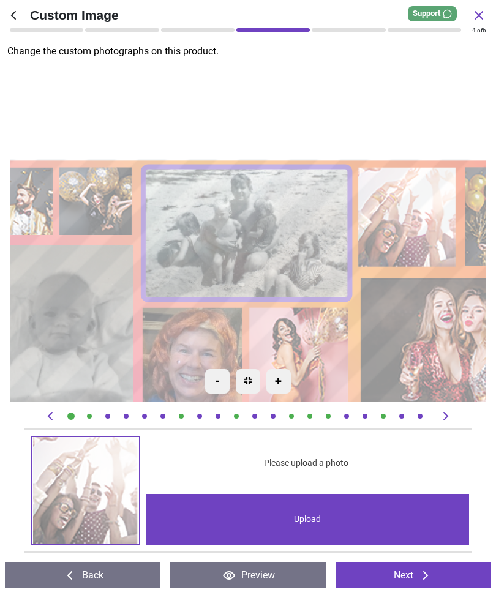
scroll to position [0, 3192]
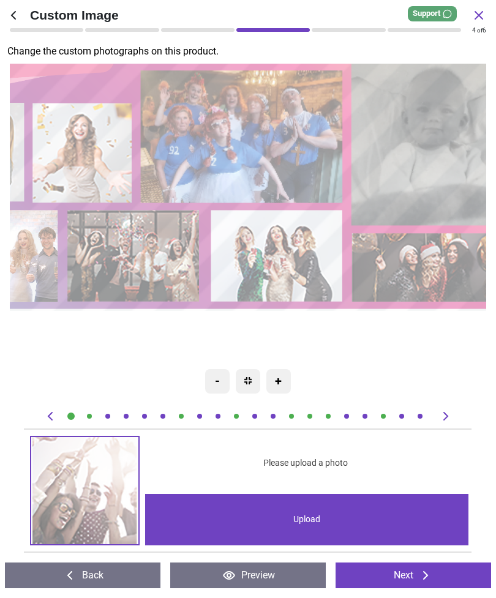
click at [278, 257] on image at bounding box center [277, 256] width 133 height 92
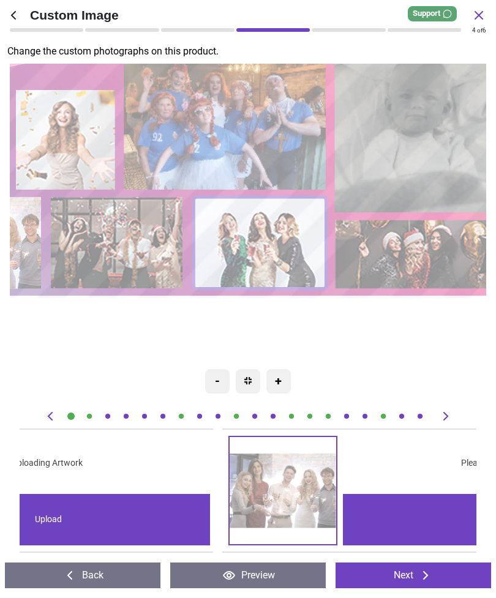
scroll to position [0, 9118]
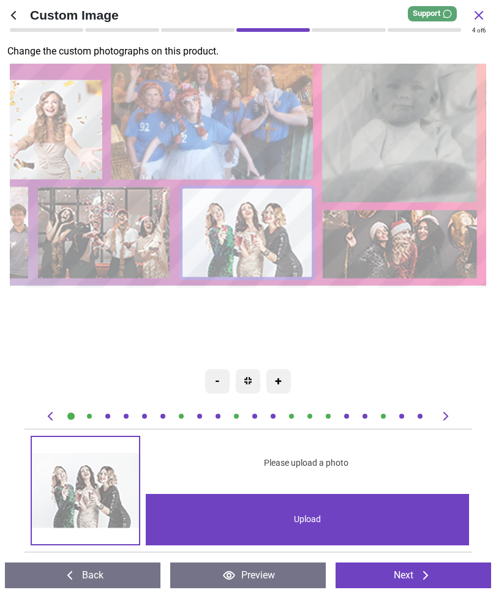
click at [310, 529] on div "Upload" at bounding box center [307, 519] width 323 height 51
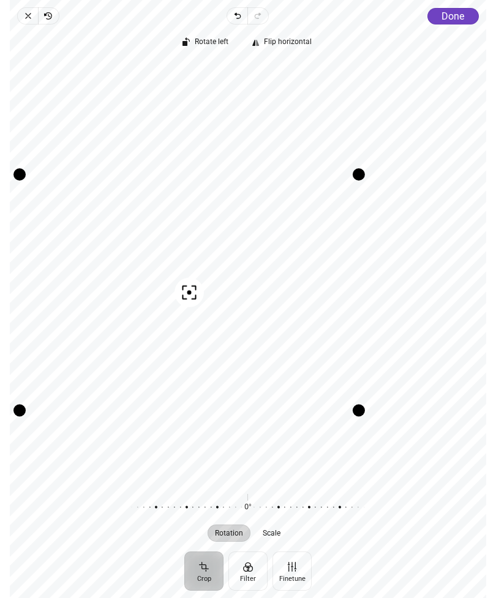
click at [467, 15] on button "Done" at bounding box center [452, 16] width 51 height 17
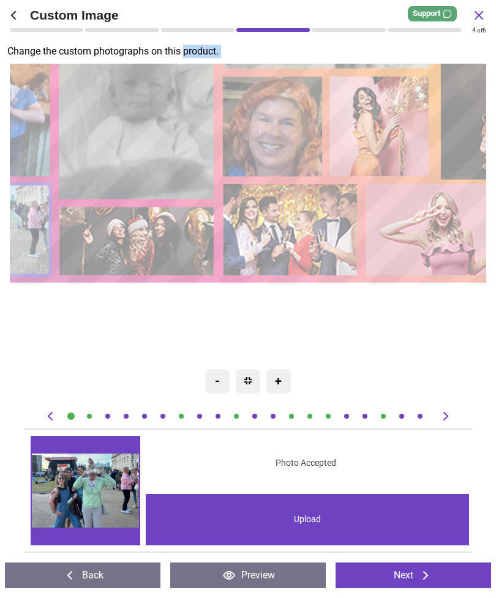
click at [425, 338] on div "**********" at bounding box center [56, 106] width 1190 height 846
click at [299, 228] on image at bounding box center [292, 230] width 134 height 92
